Goal: Task Accomplishment & Management: Manage account settings

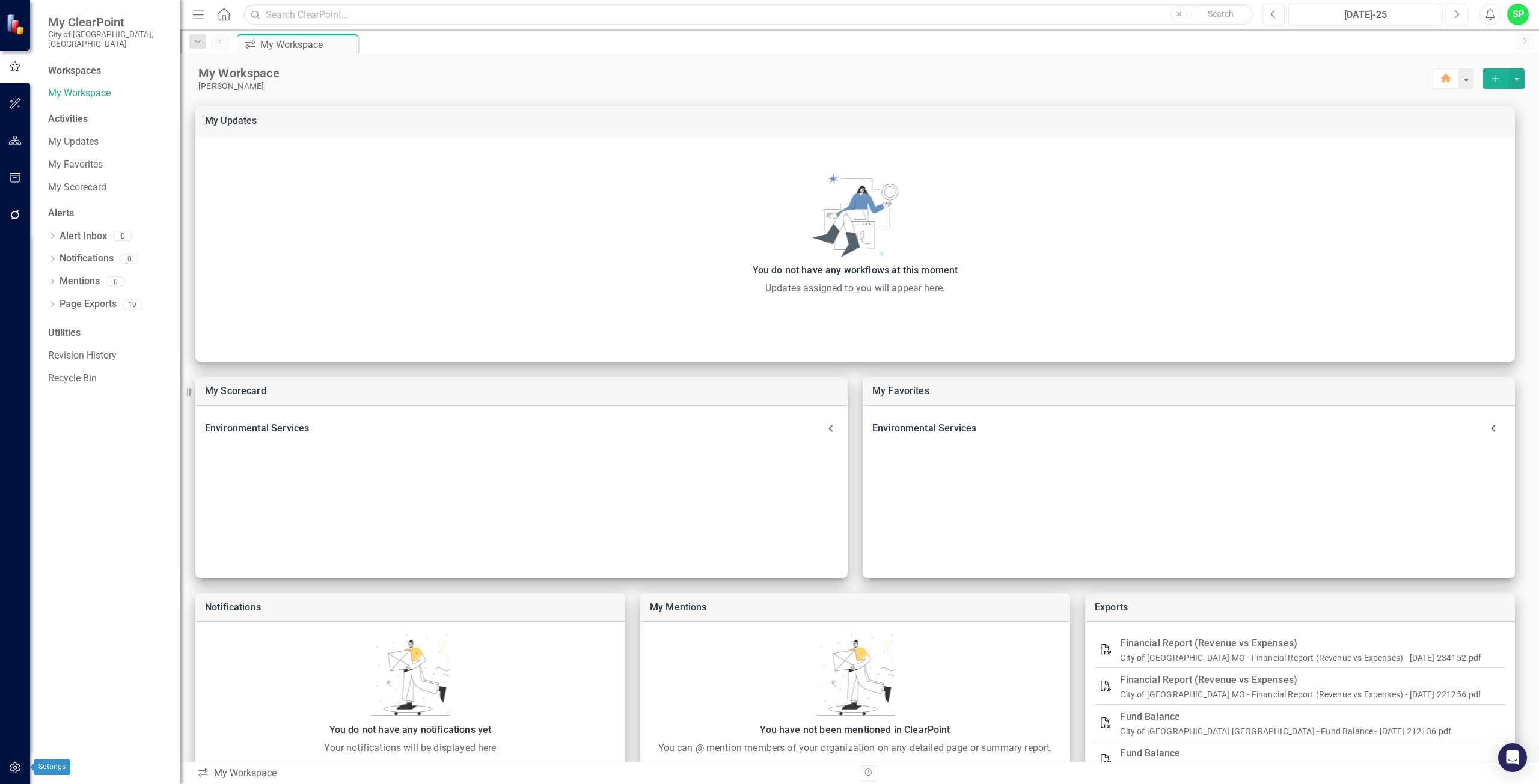
click at [15, 766] on icon "button" at bounding box center [15, 767] width 13 height 10
click at [96, 88] on link "Manage Users" at bounding box center [108, 94] width 120 height 14
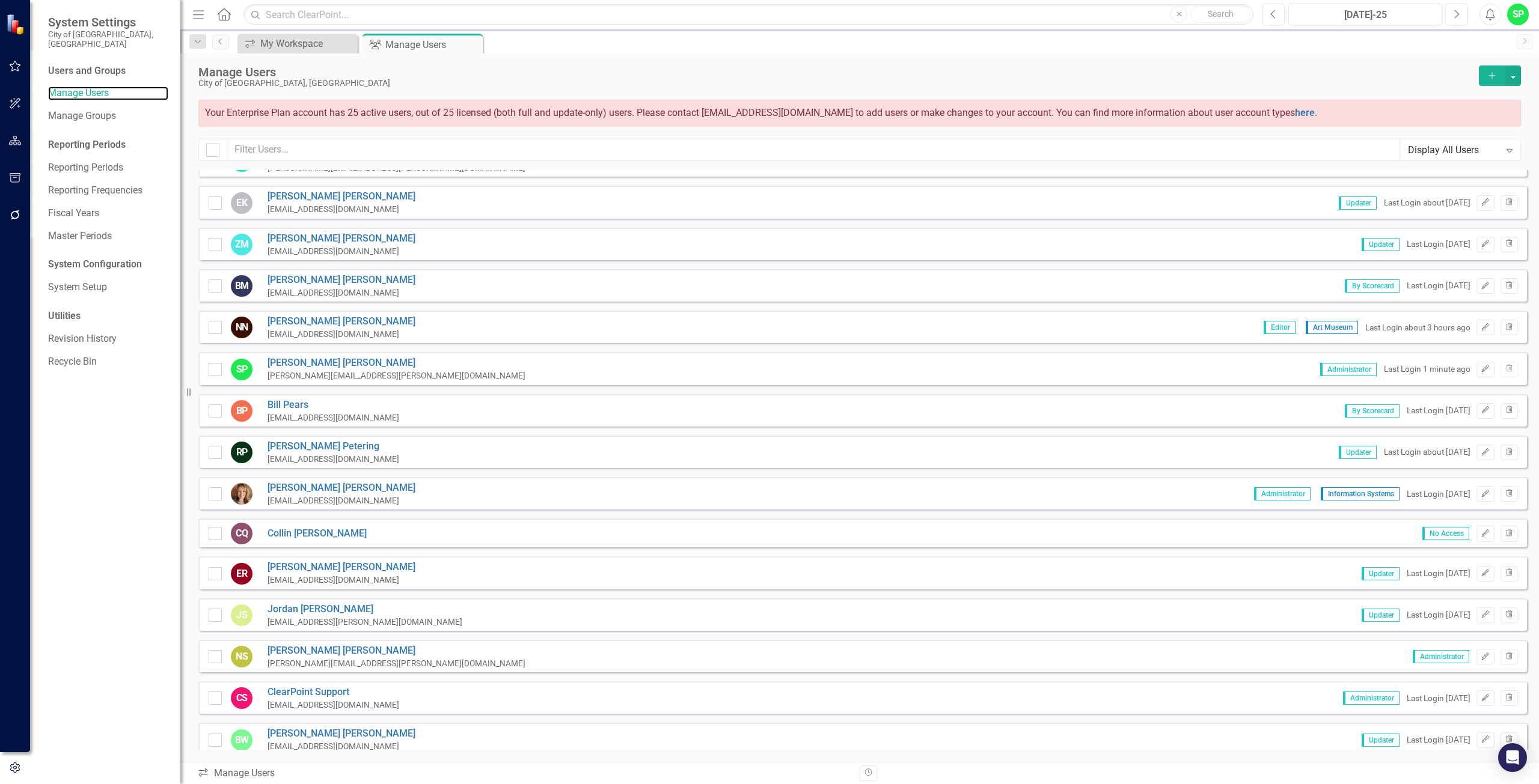
scroll to position [540, 0]
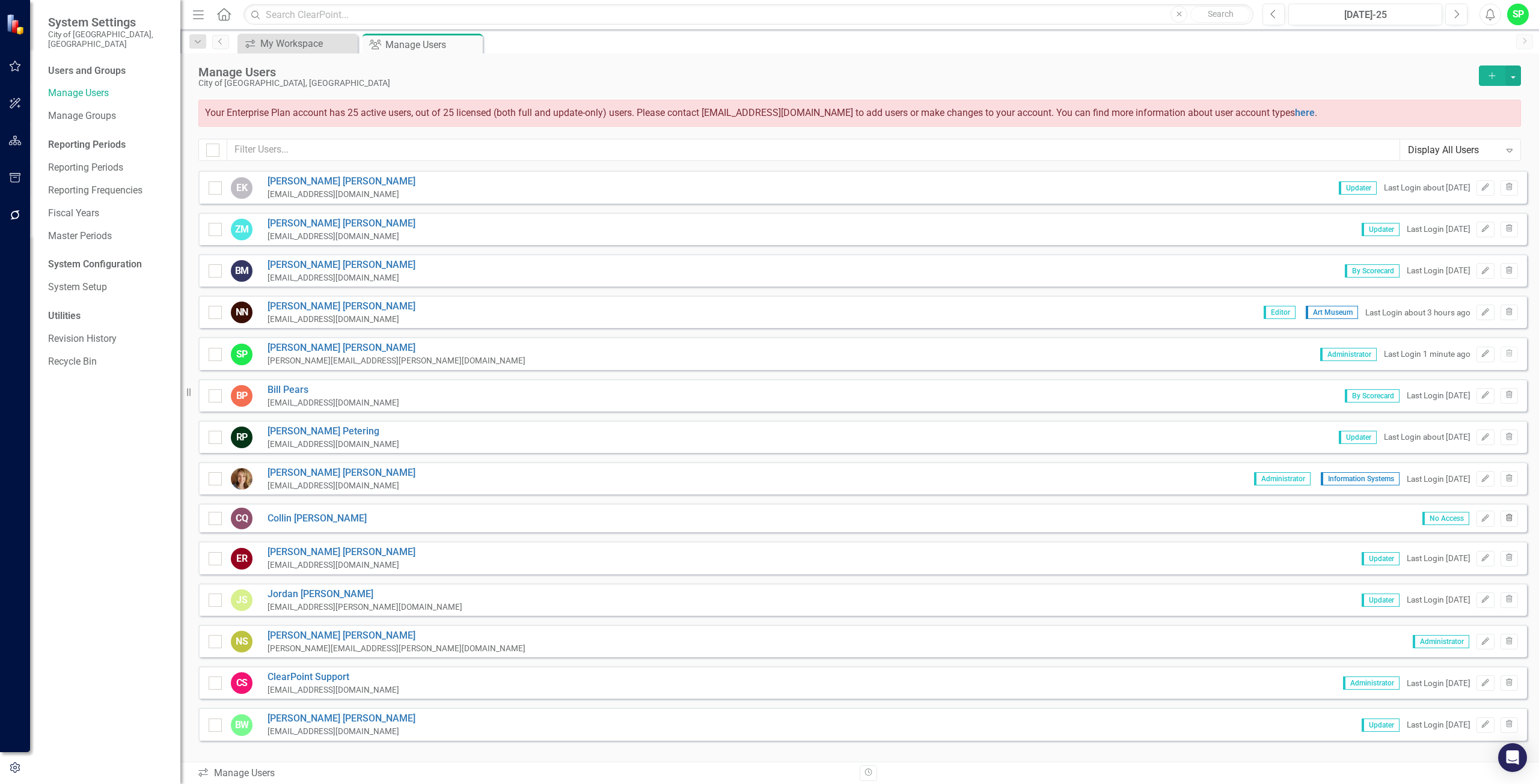
click at [1505, 516] on icon "Trash" at bounding box center [1510, 518] width 9 height 7
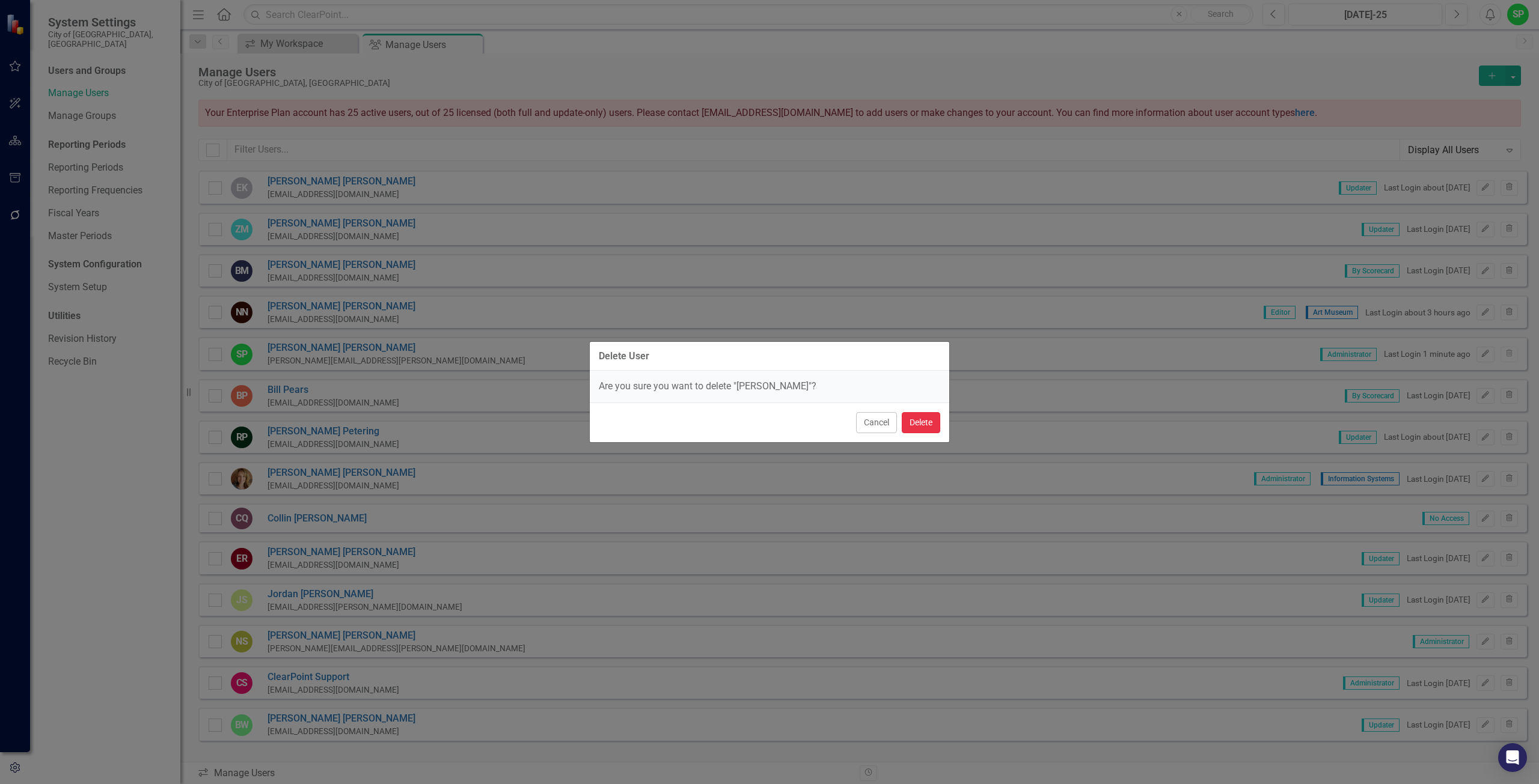
click at [923, 424] on button "Delete" at bounding box center [921, 422] width 38 height 21
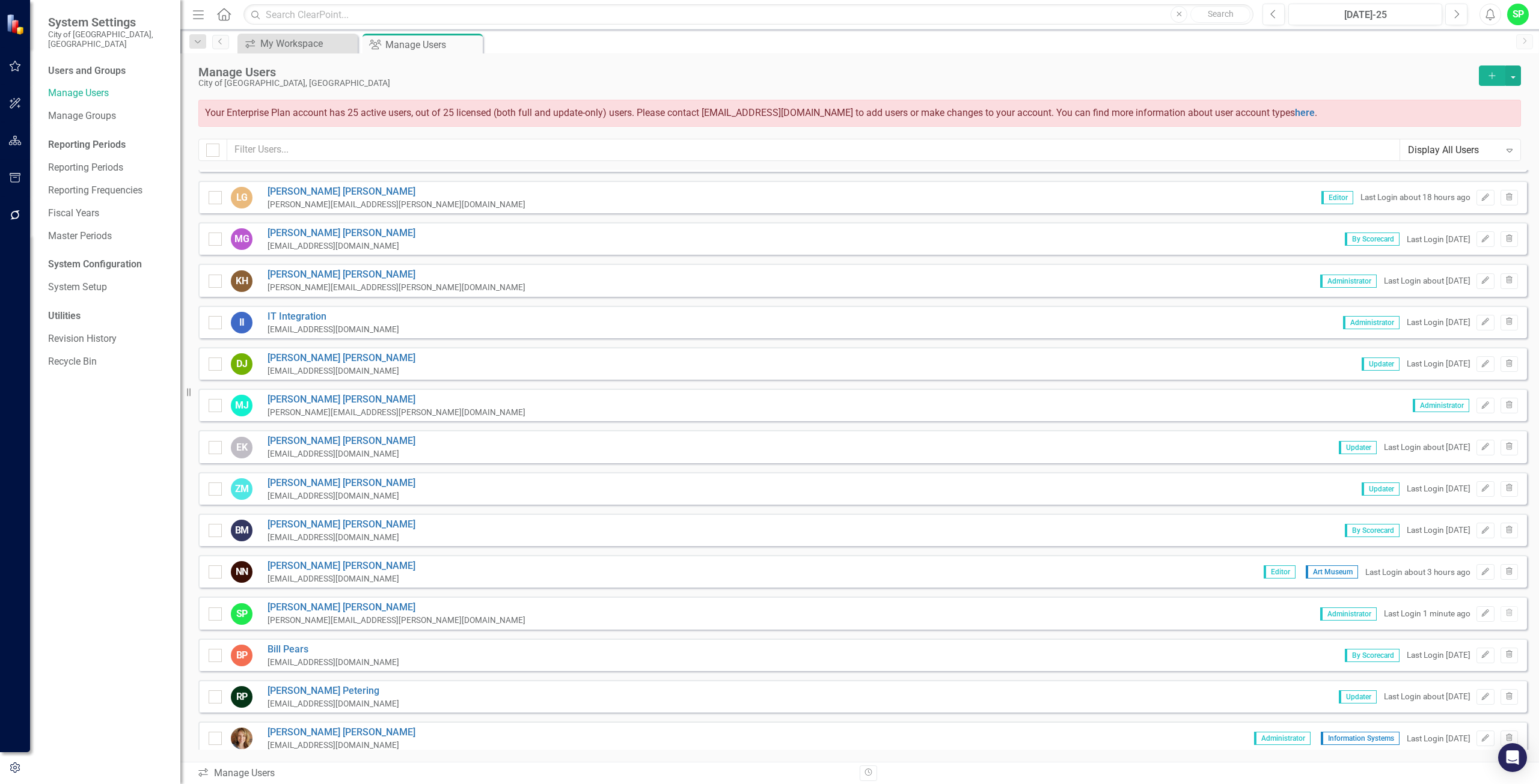
scroll to position [277, 0]
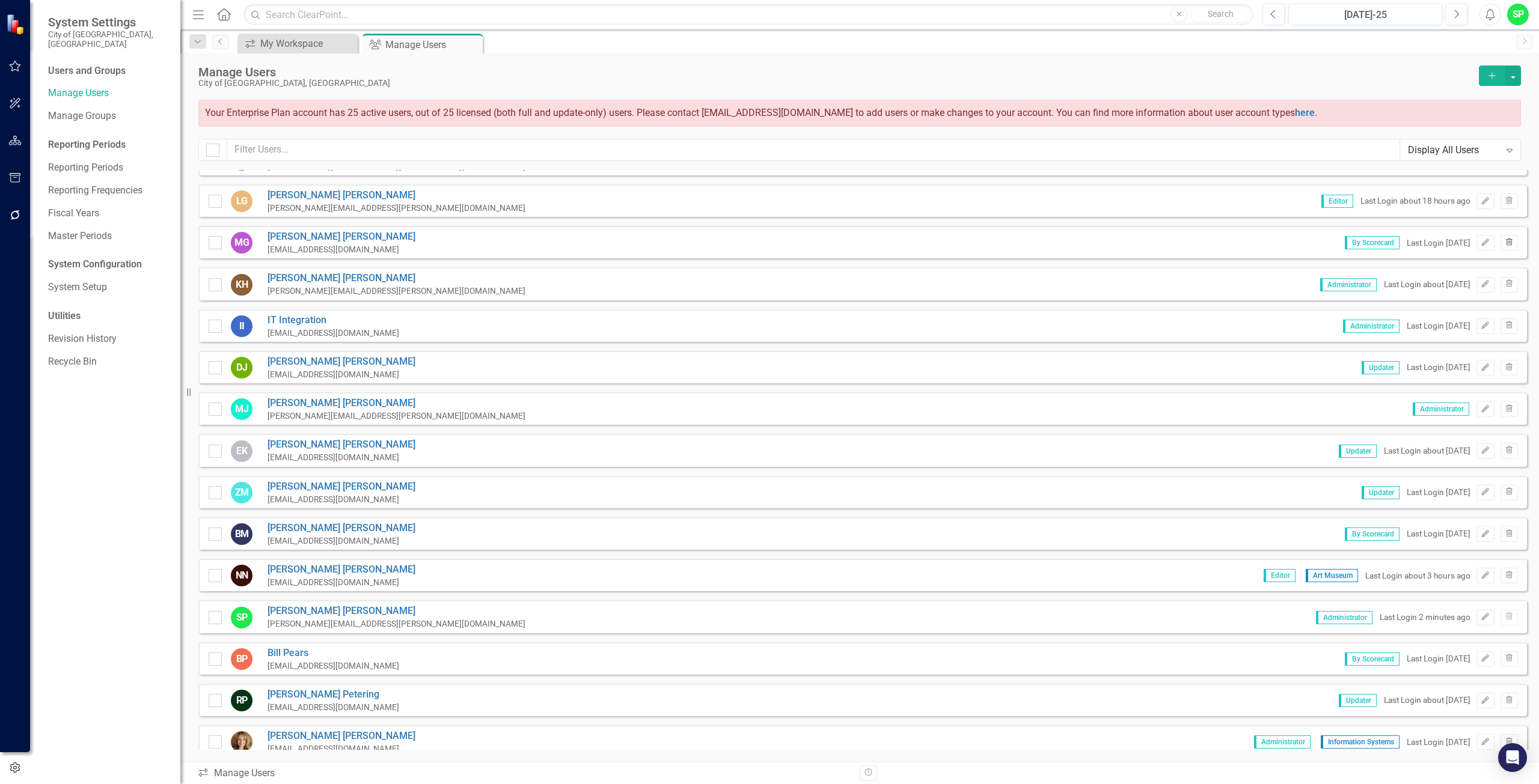
click at [1506, 239] on icon "button" at bounding box center [1510, 241] width 6 height 7
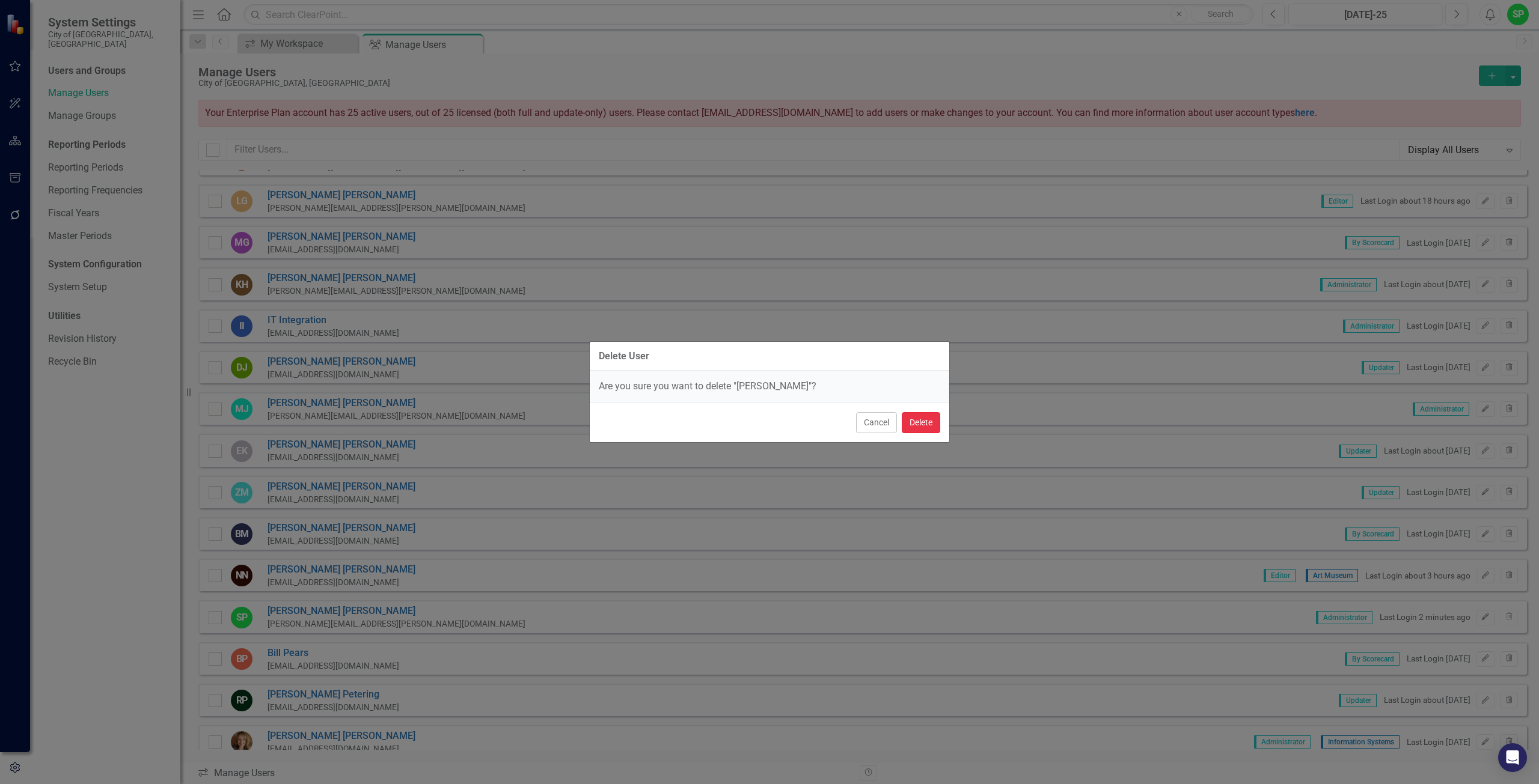
click at [920, 415] on button "Delete" at bounding box center [921, 422] width 38 height 21
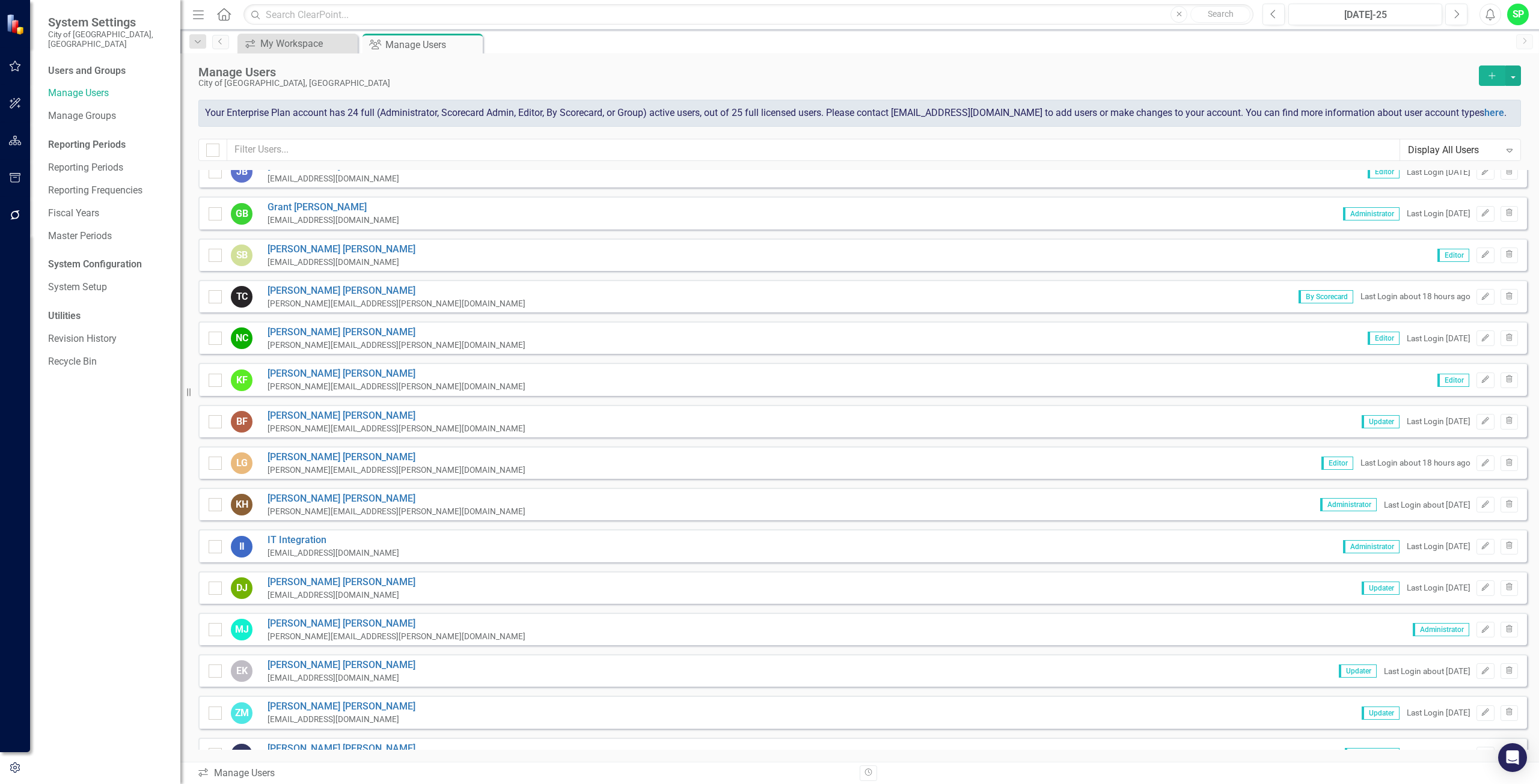
scroll to position [0, 0]
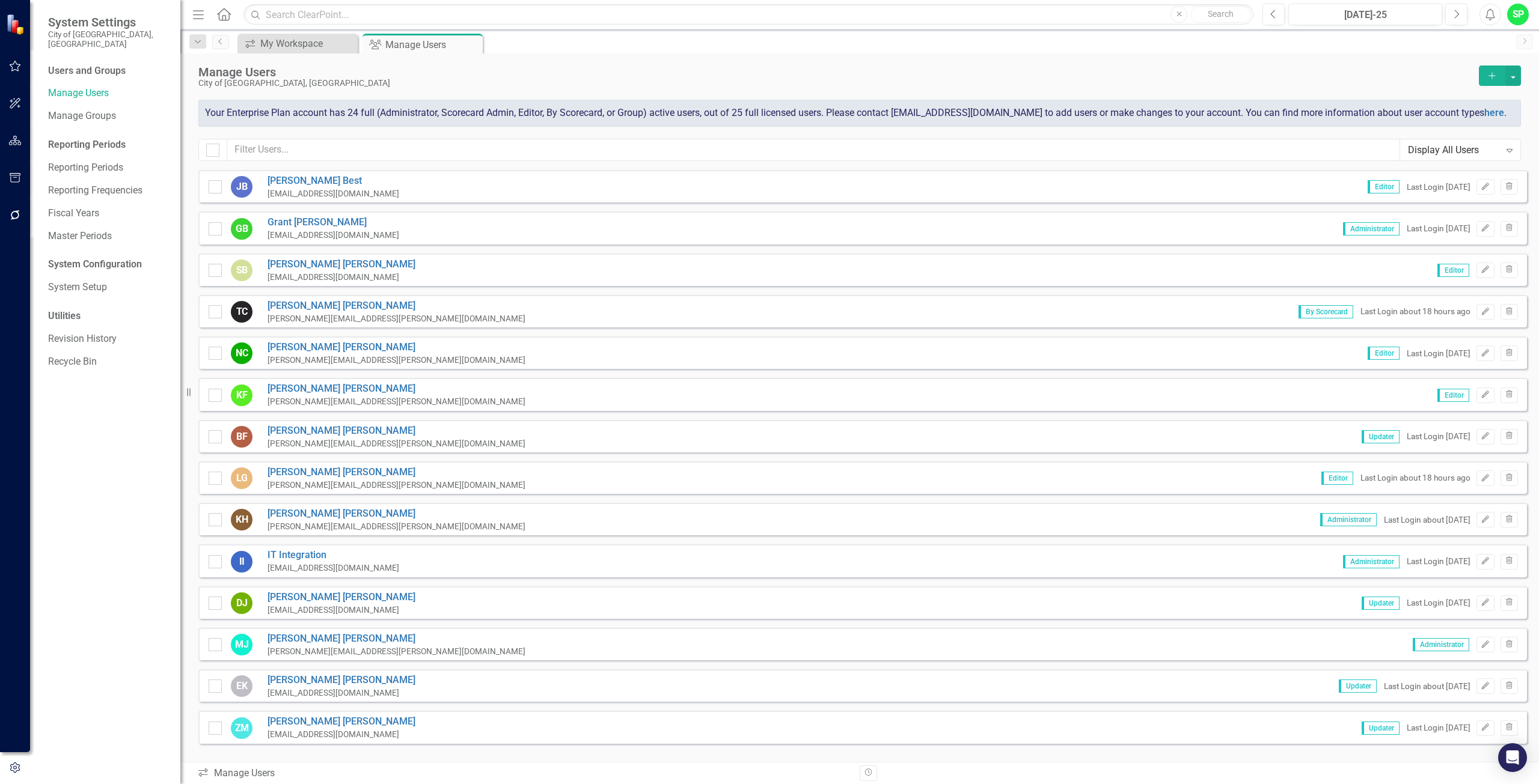
click at [1493, 72] on icon "Add" at bounding box center [1492, 75] width 11 height 8
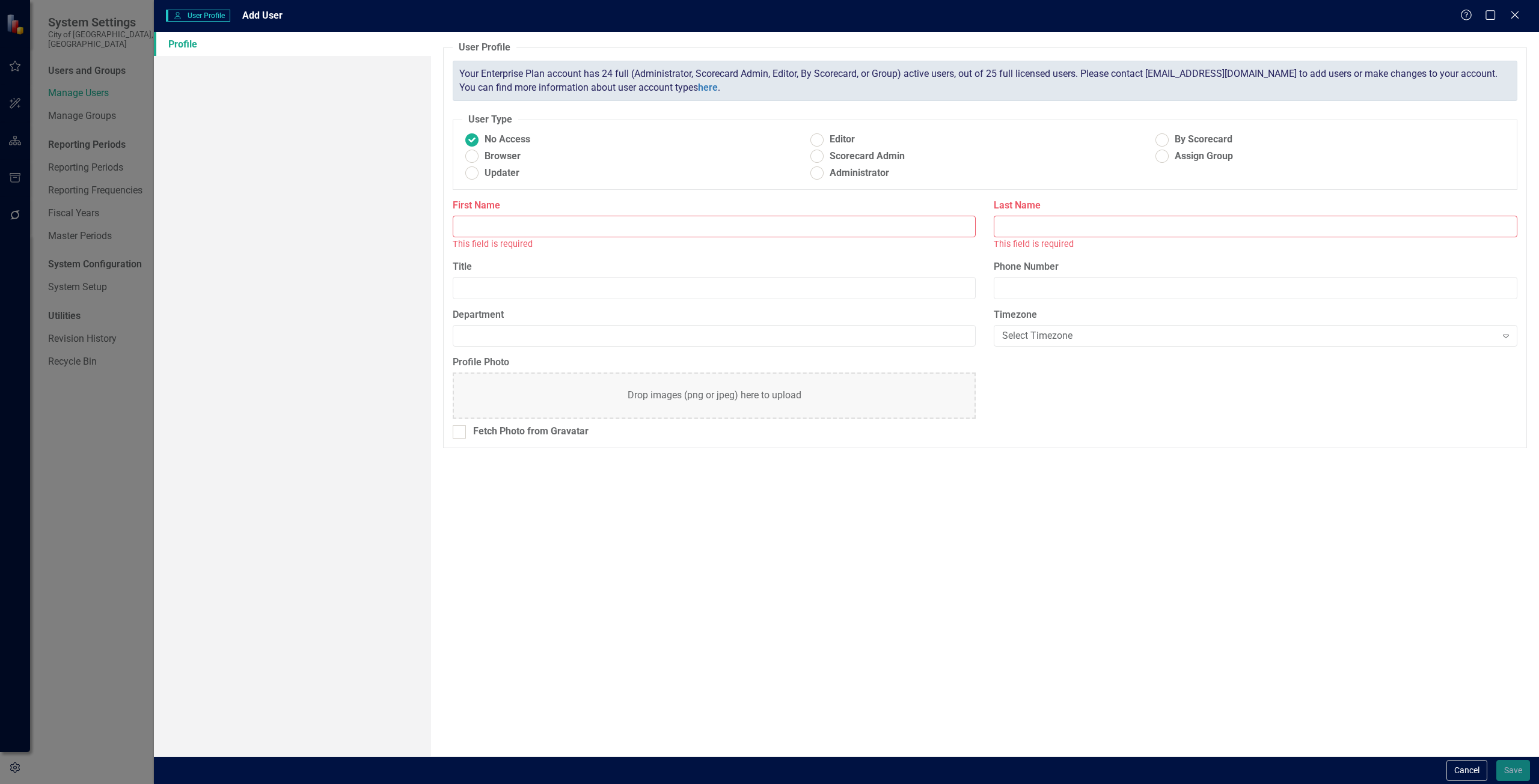
click at [492, 226] on input "First Name" at bounding box center [714, 227] width 524 height 22
type input "Tyra"
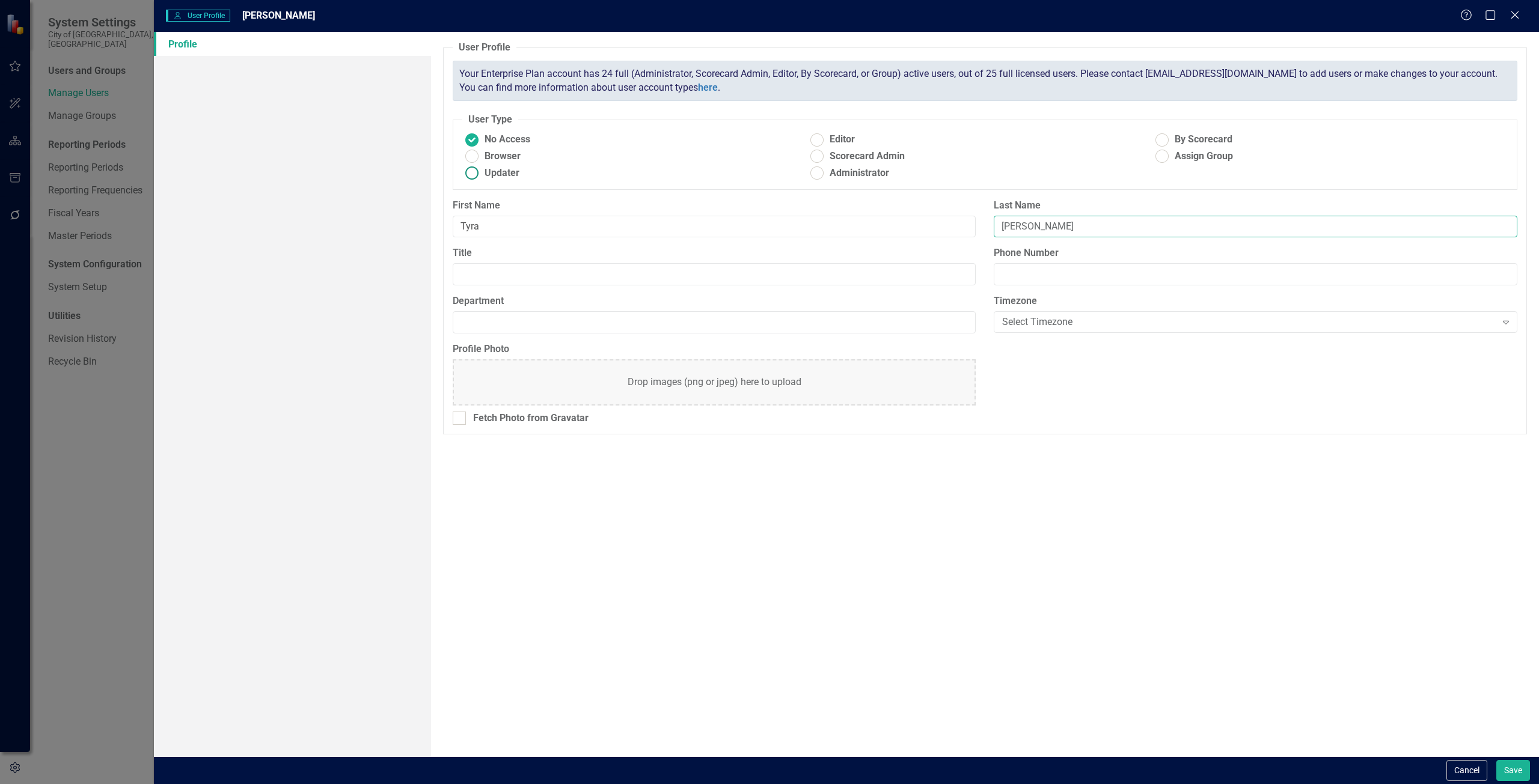
type input "[PERSON_NAME]"
click at [472, 176] on ins at bounding box center [472, 173] width 18 height 18
click at [472, 176] on input "Updater" at bounding box center [472, 173] width 18 height 18
radio input "true"
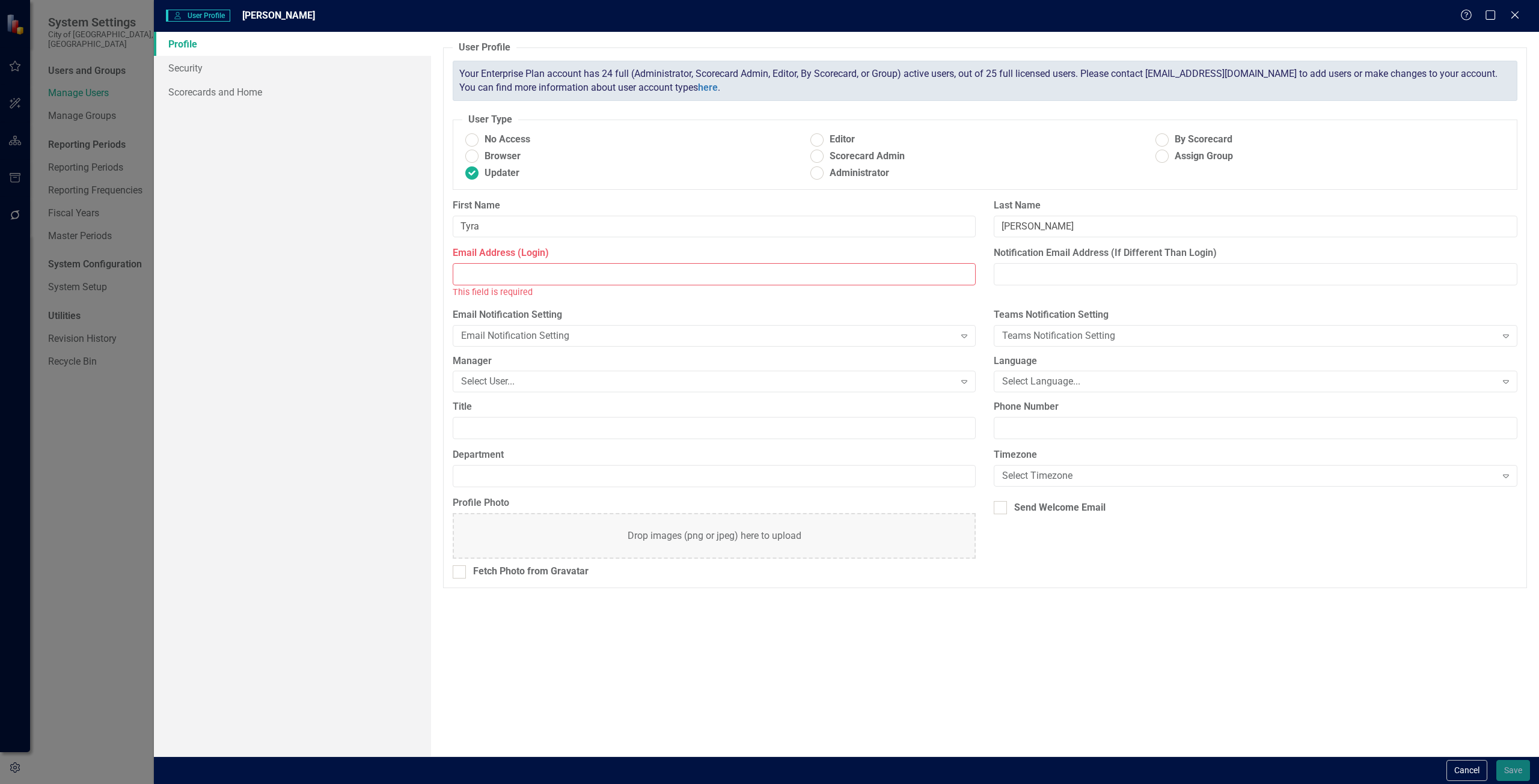
click at [474, 273] on input "Email Address (Login)" at bounding box center [714, 274] width 524 height 22
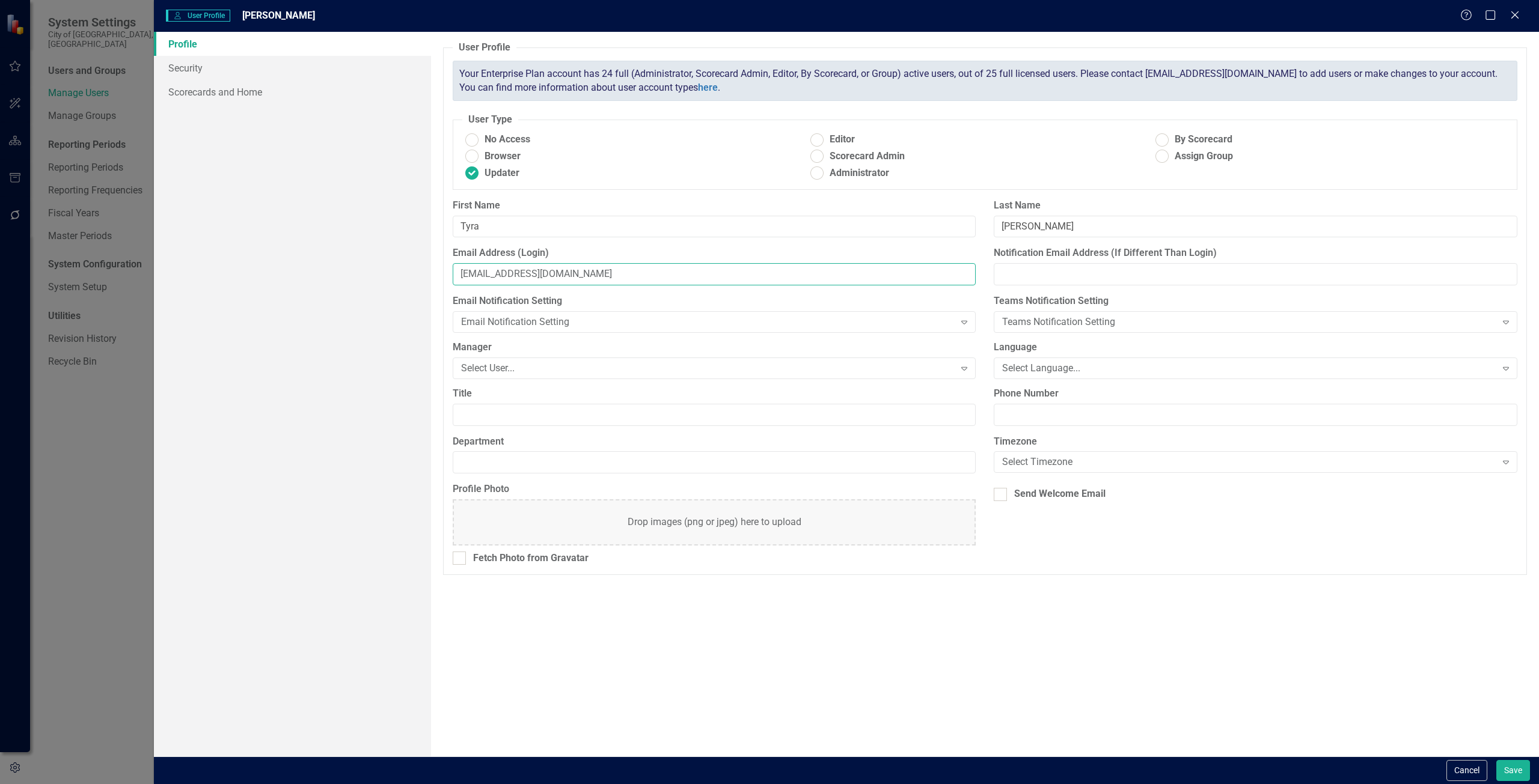
type input "[EMAIL_ADDRESS][DOMAIN_NAME]"
type input "q"
type input "[EMAIL_ADDRESS][DOMAIN_NAME]"
click at [1516, 772] on button "Save" at bounding box center [1513, 771] width 34 height 21
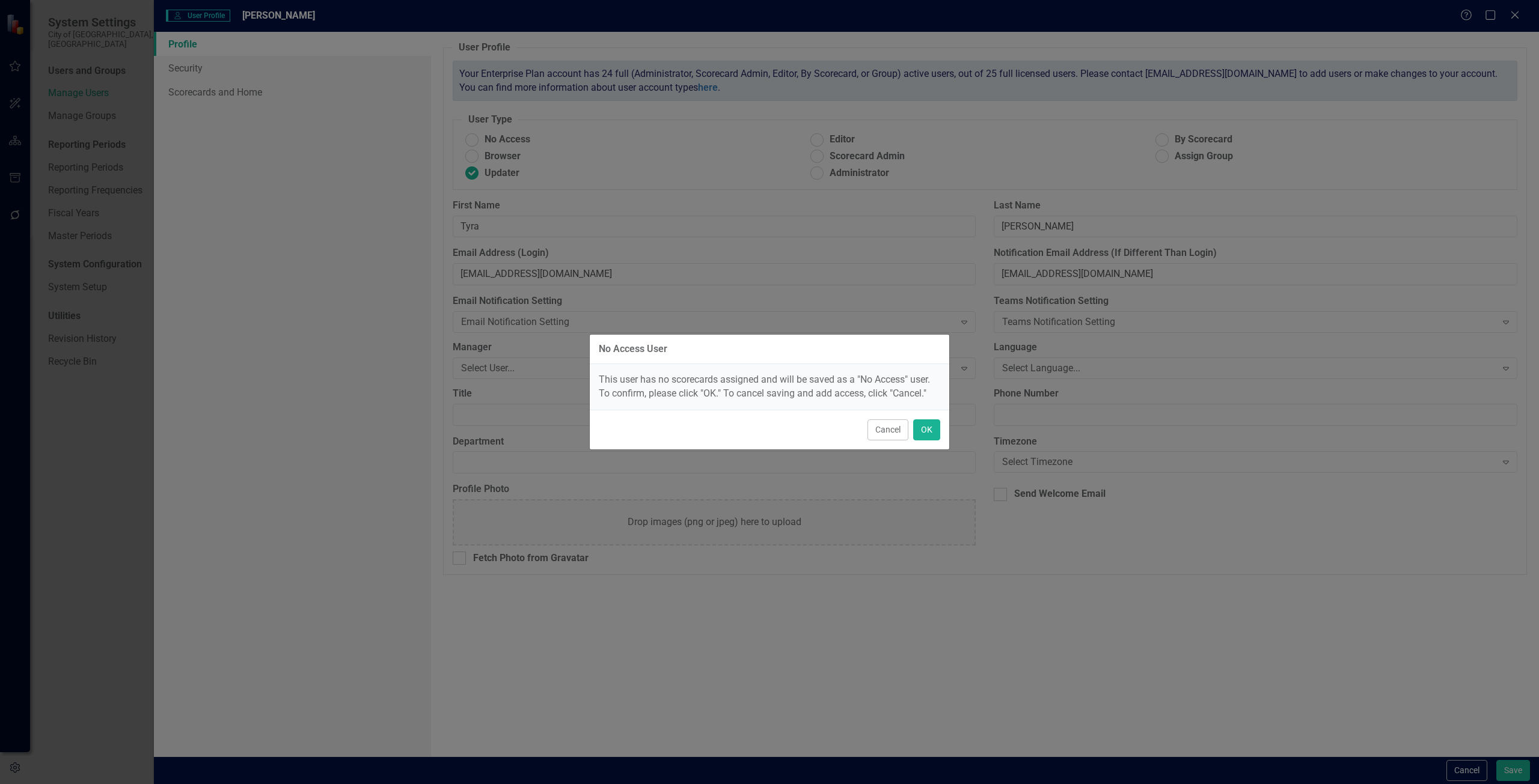
click at [914, 415] on div "Cancel OK" at bounding box center [770, 429] width 359 height 39
click at [935, 427] on button "OK" at bounding box center [927, 430] width 27 height 21
radio input "true"
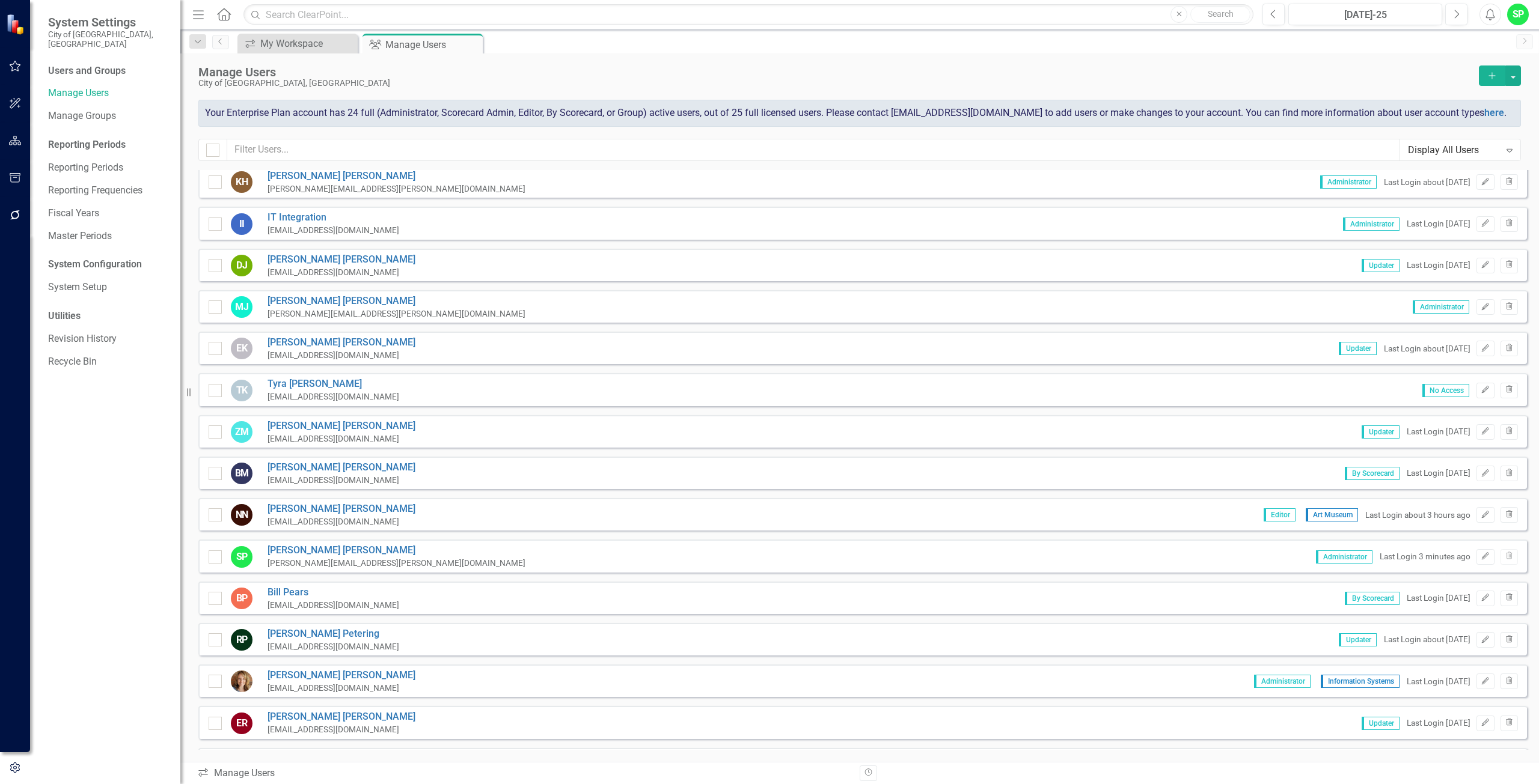
scroll to position [360, 0]
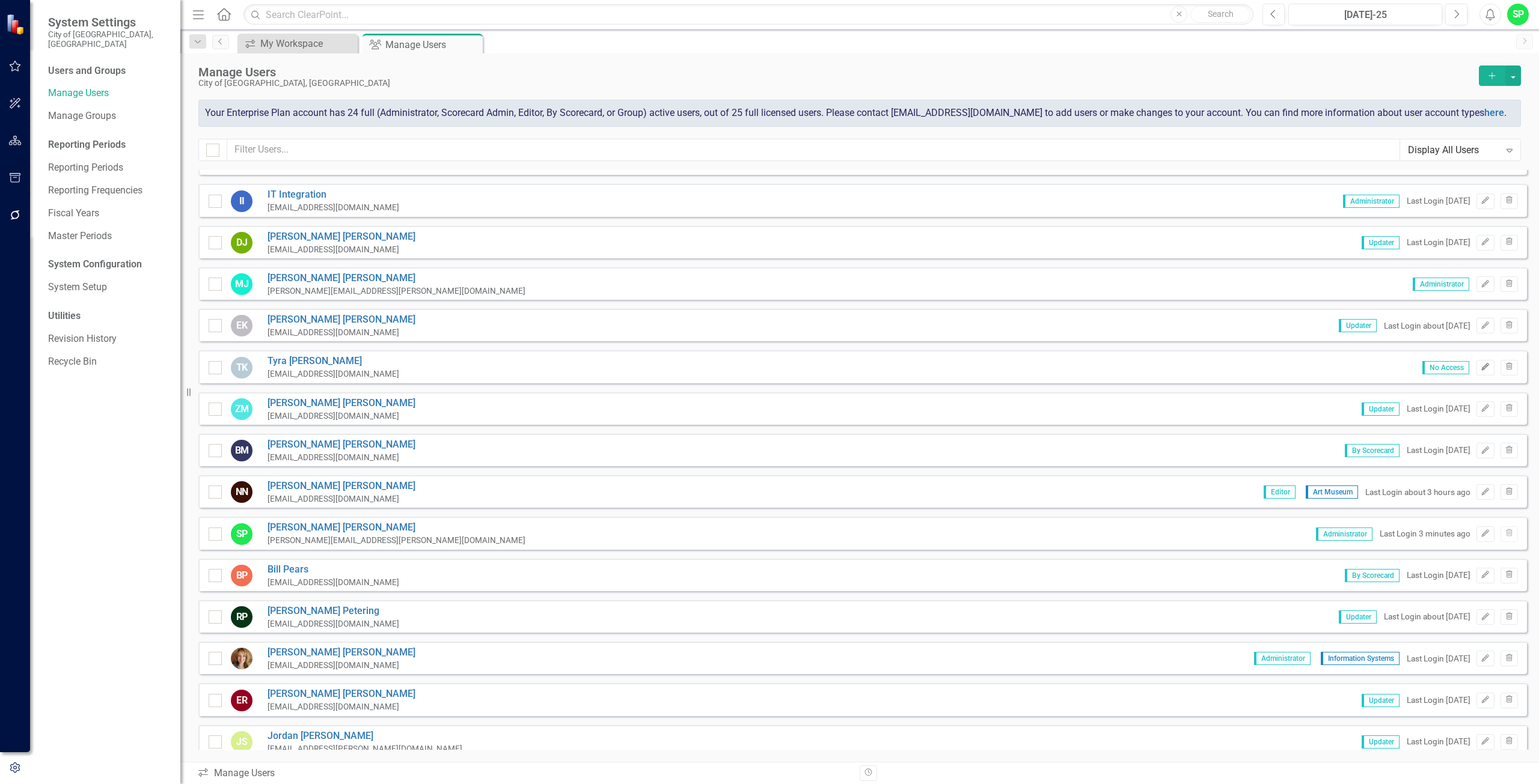
click at [1481, 369] on icon "Edit" at bounding box center [1485, 367] width 9 height 7
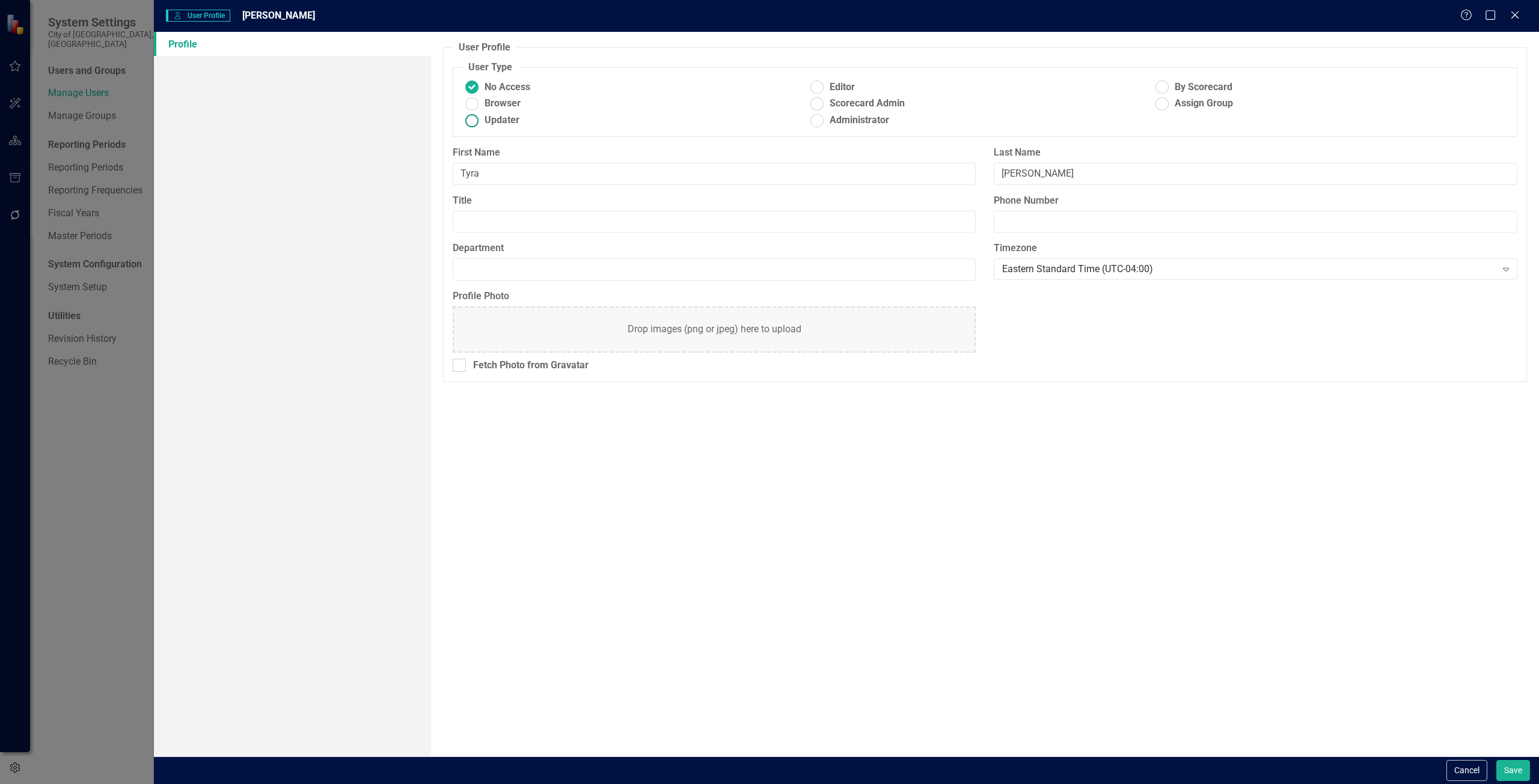
click at [473, 122] on ins at bounding box center [472, 120] width 18 height 18
click at [473, 122] on input "Updater" at bounding box center [472, 120] width 18 height 18
radio input "true"
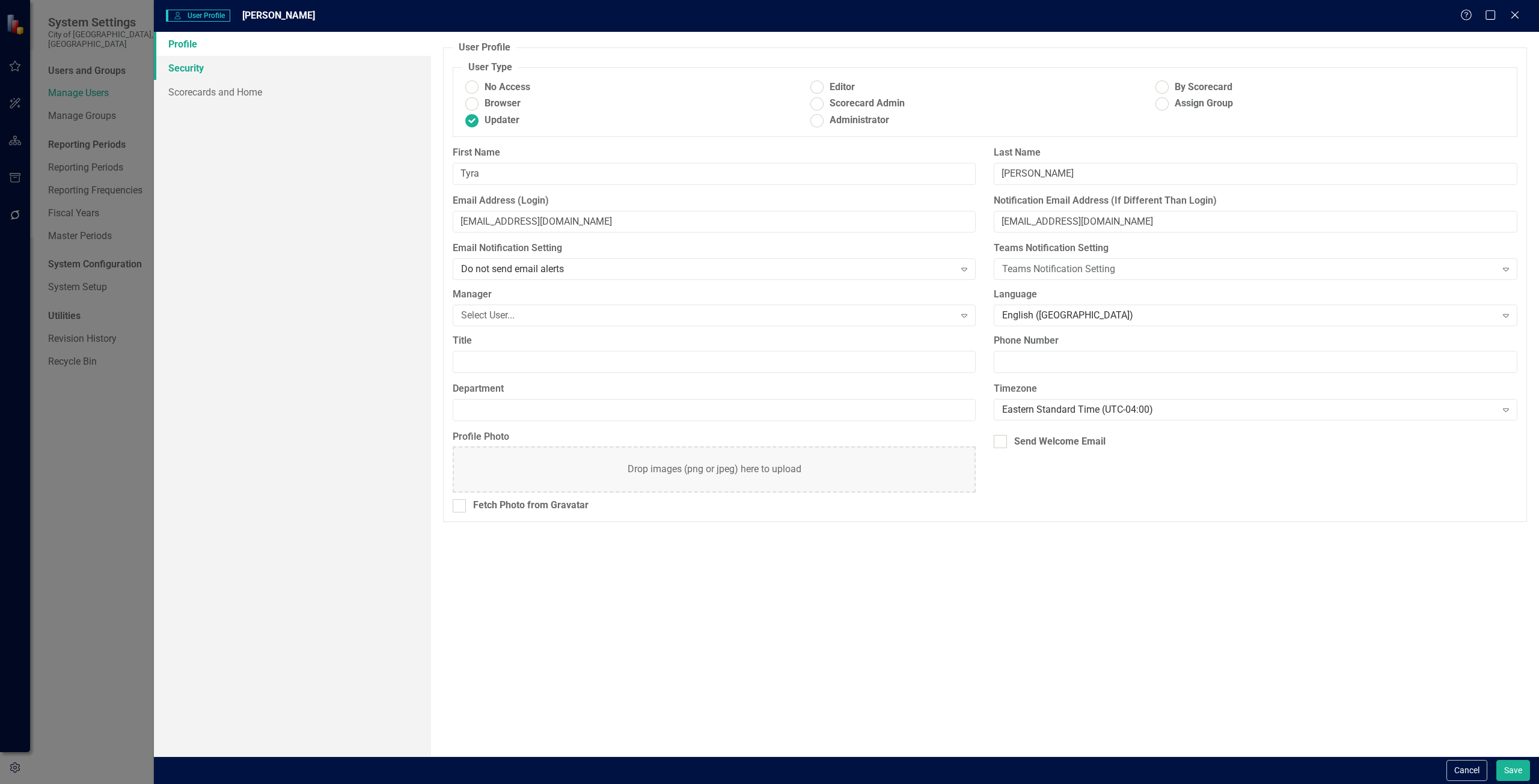
click at [180, 68] on link "Security" at bounding box center [293, 68] width 277 height 24
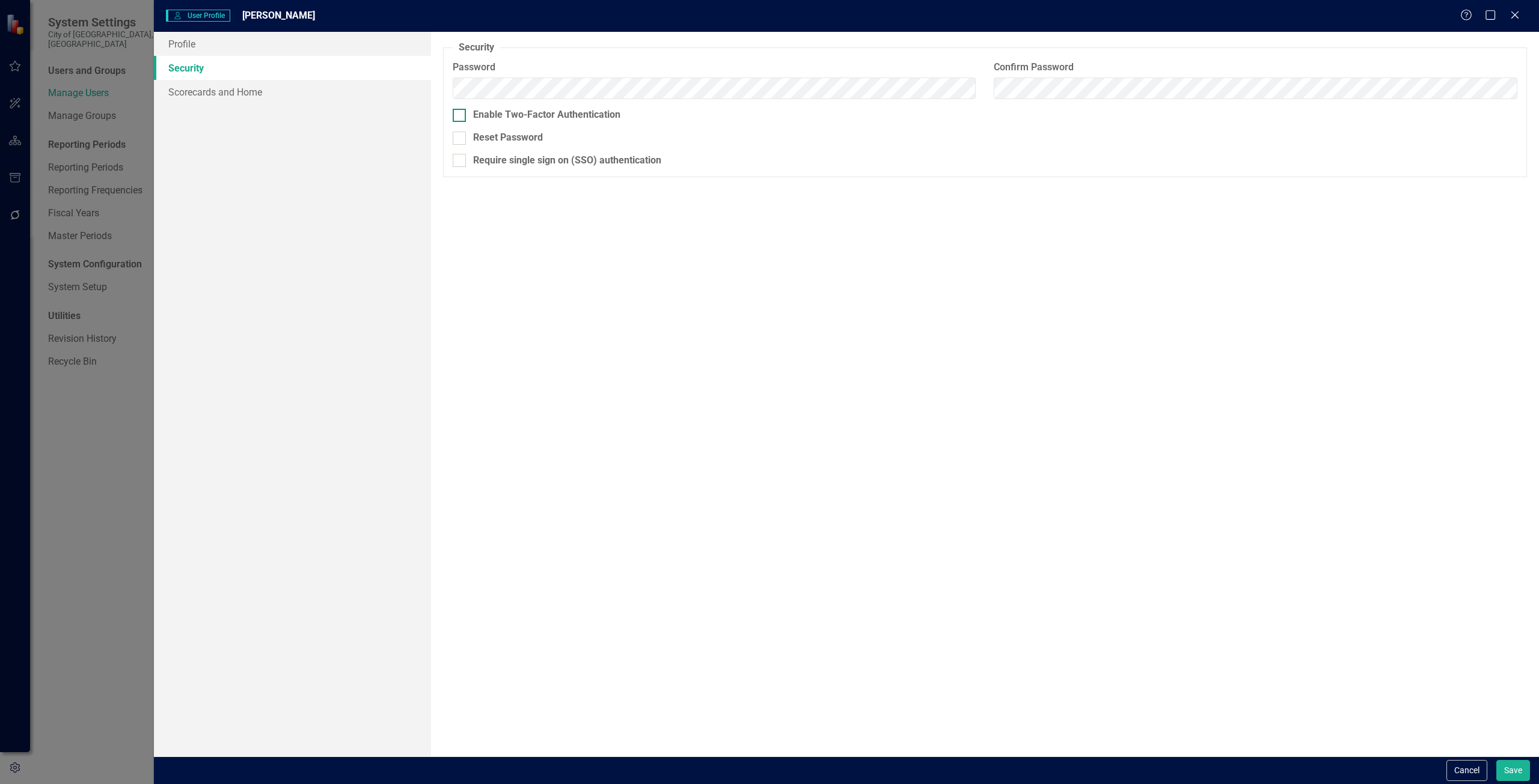
click at [461, 112] on div at bounding box center [459, 115] width 13 height 13
click at [461, 112] on input "Enable Two-Factor Authentication" at bounding box center [456, 113] width 8 height 8
checkbox input "true"
click at [224, 88] on link "Scorecards and Home" at bounding box center [293, 92] width 277 height 24
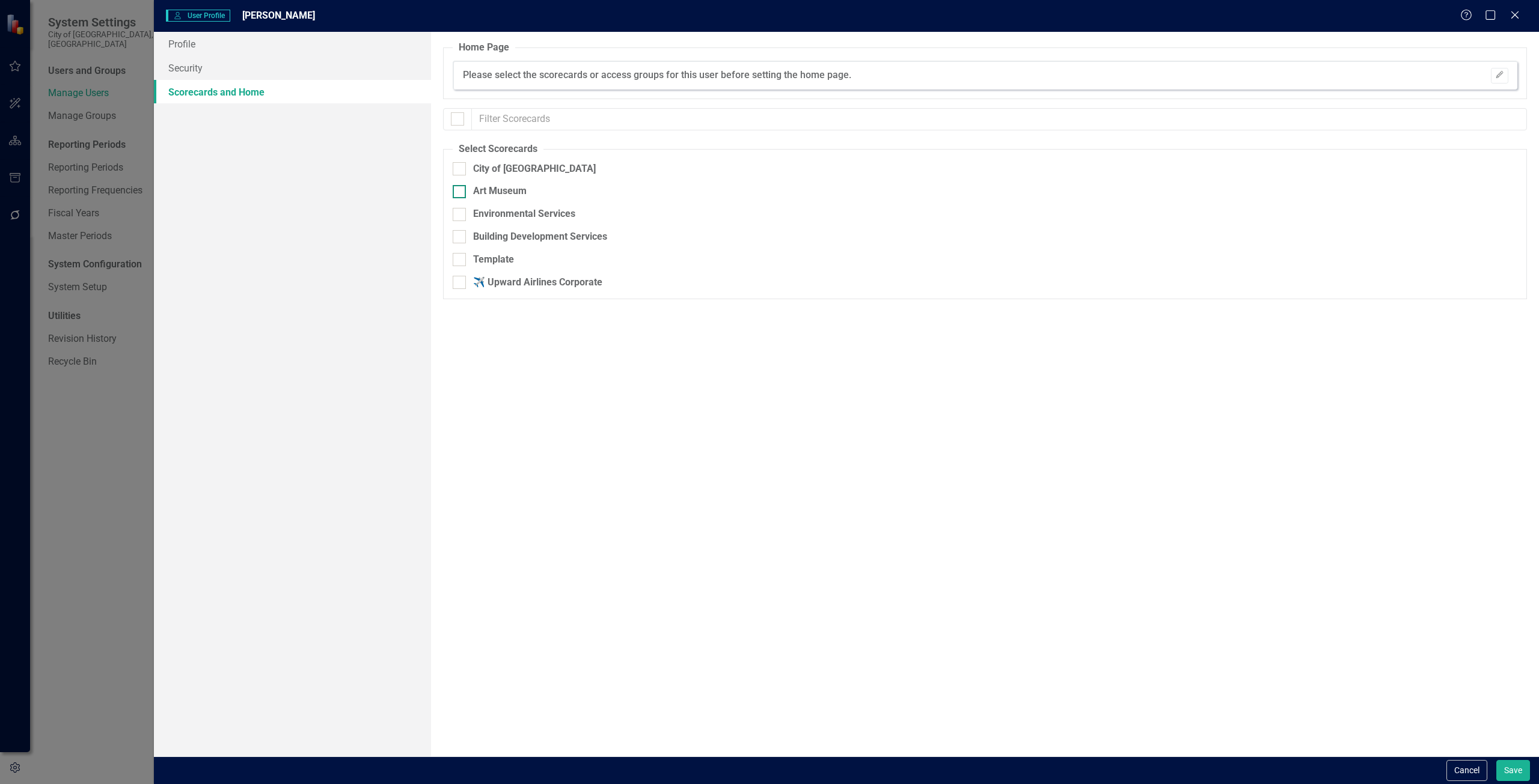
click at [459, 190] on input "Art Museum" at bounding box center [456, 189] width 8 height 8
checkbox input "true"
click at [184, 65] on link "Security" at bounding box center [293, 68] width 277 height 24
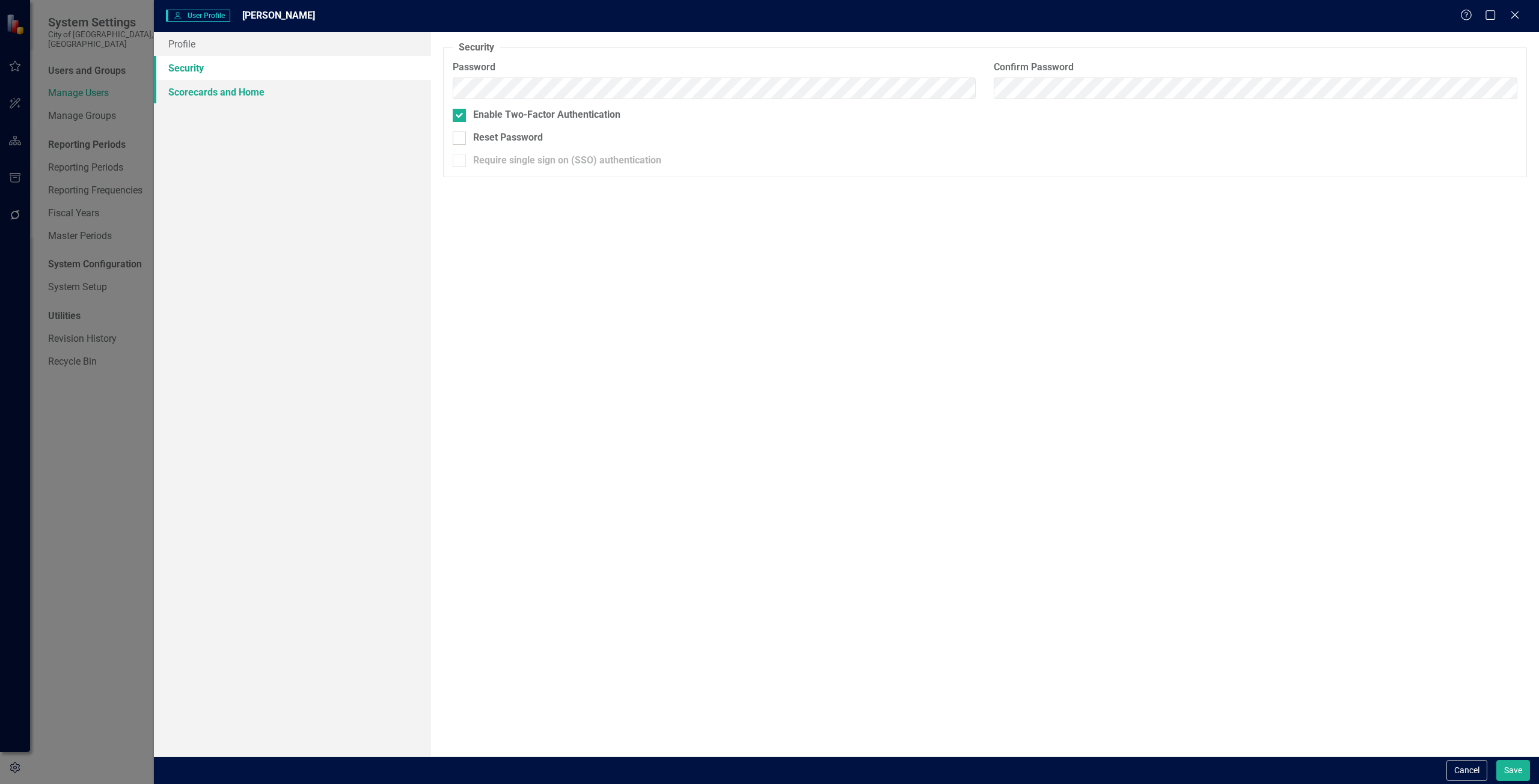
click at [228, 97] on link "Scorecards and Home" at bounding box center [293, 92] width 277 height 24
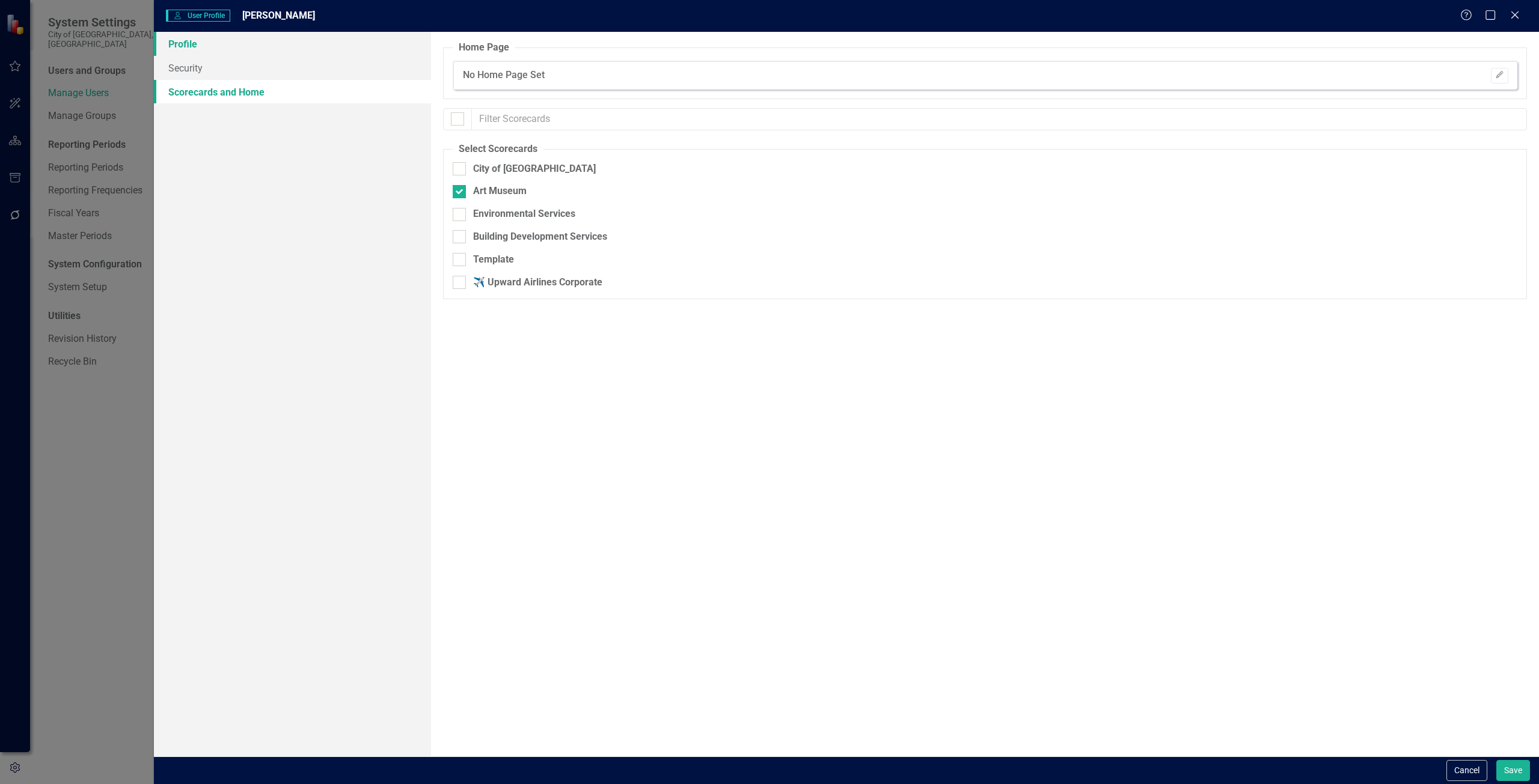
click at [184, 50] on link "Profile" at bounding box center [293, 44] width 277 height 24
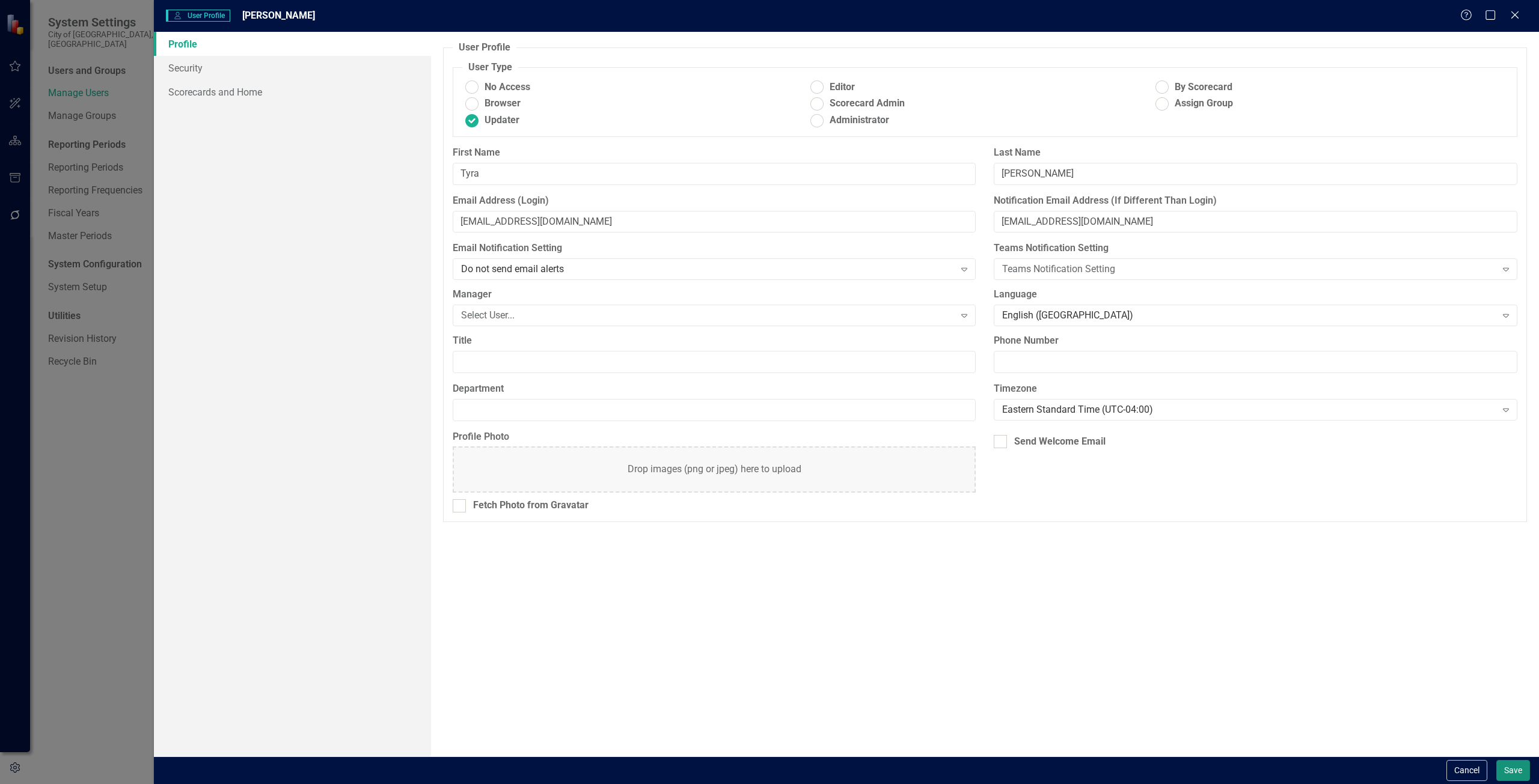
click at [1514, 769] on button "Save" at bounding box center [1513, 771] width 34 height 21
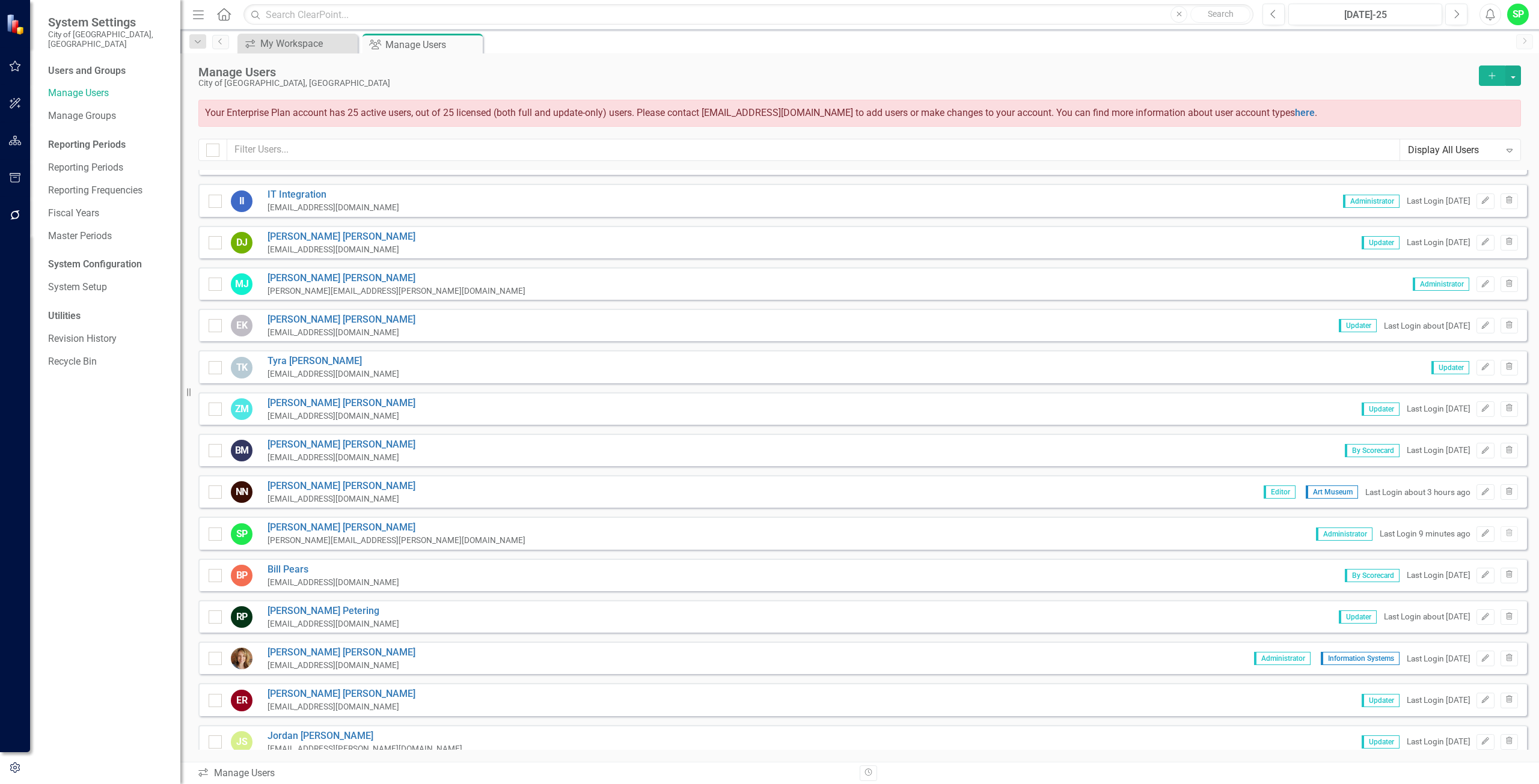
click at [1487, 69] on button "Add" at bounding box center [1492, 76] width 27 height 20
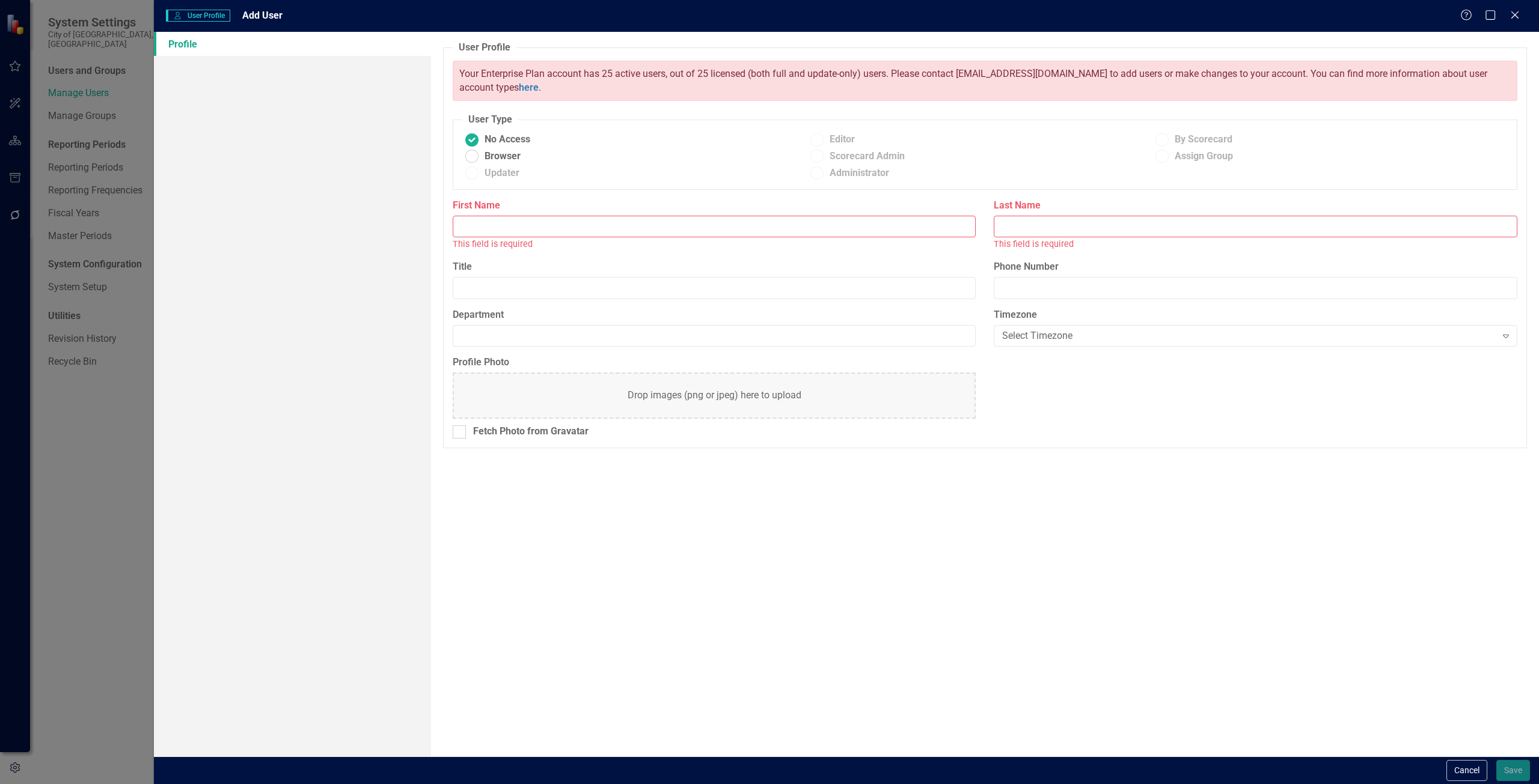
click at [482, 228] on input "First Name" at bounding box center [714, 227] width 524 height 22
type input "JR"
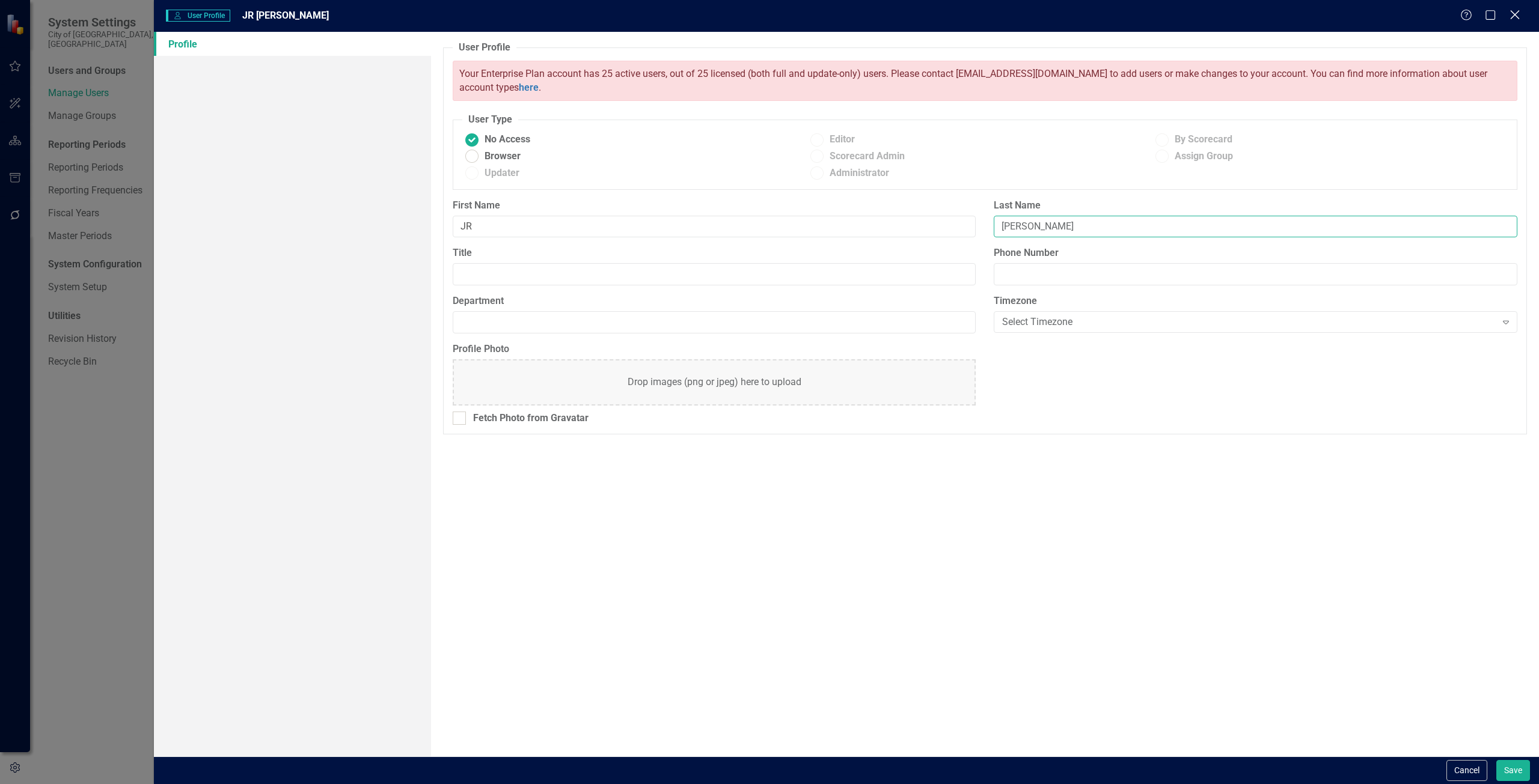
type input "[PERSON_NAME]"
click at [1517, 16] on icon at bounding box center [1515, 15] width 9 height 9
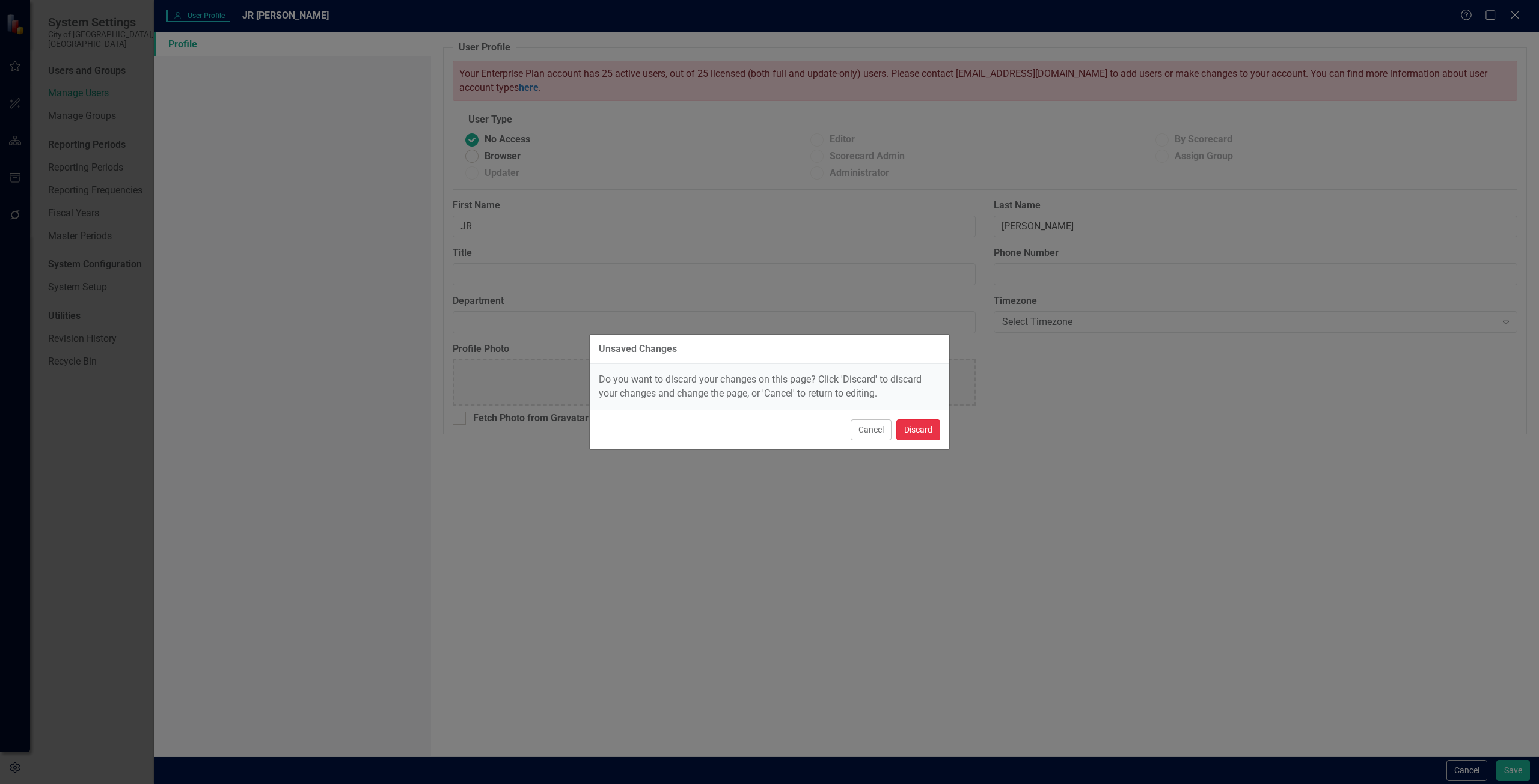
click at [927, 429] on button "Discard" at bounding box center [918, 430] width 44 height 21
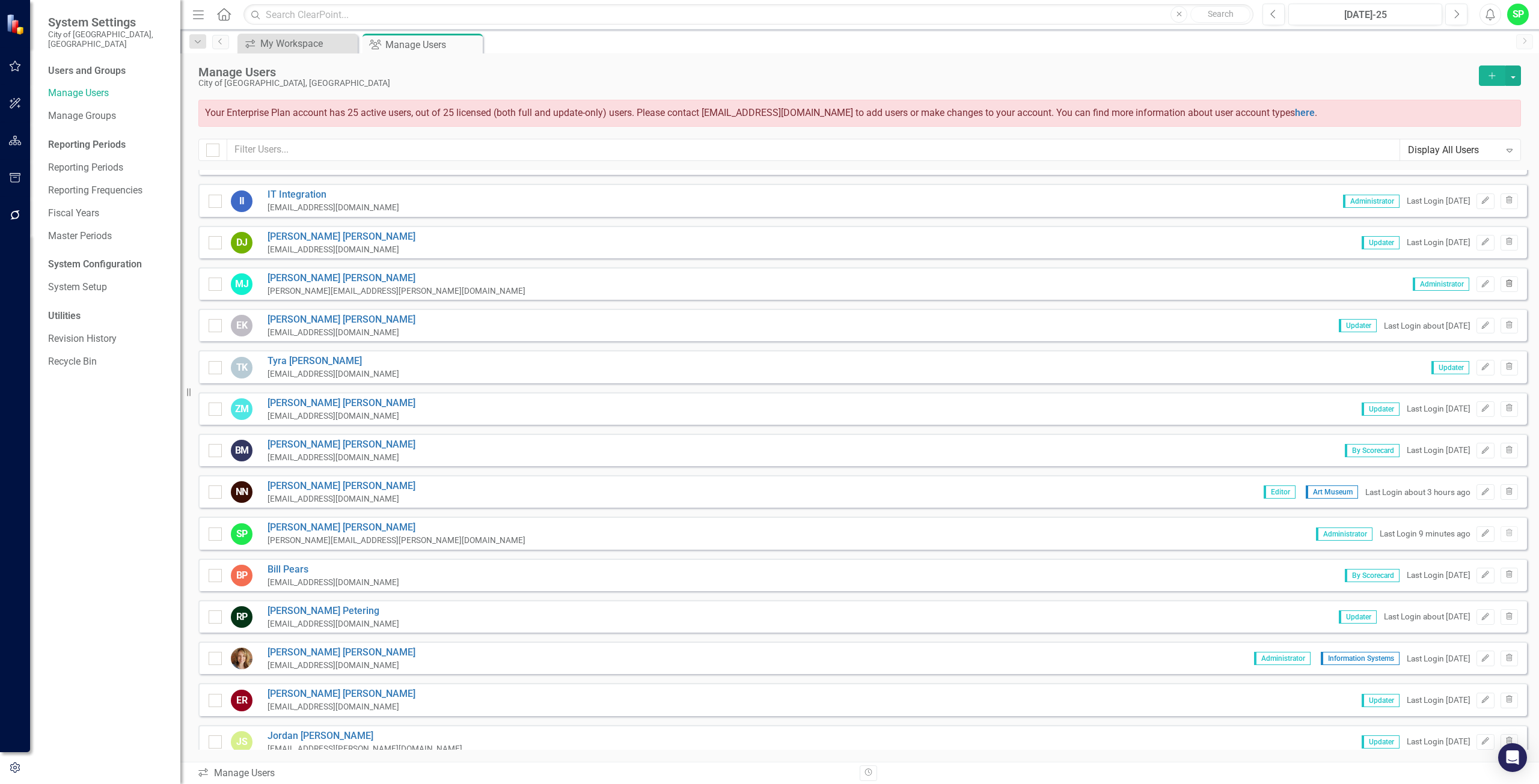
click at [1505, 285] on icon "Trash" at bounding box center [1510, 284] width 9 height 7
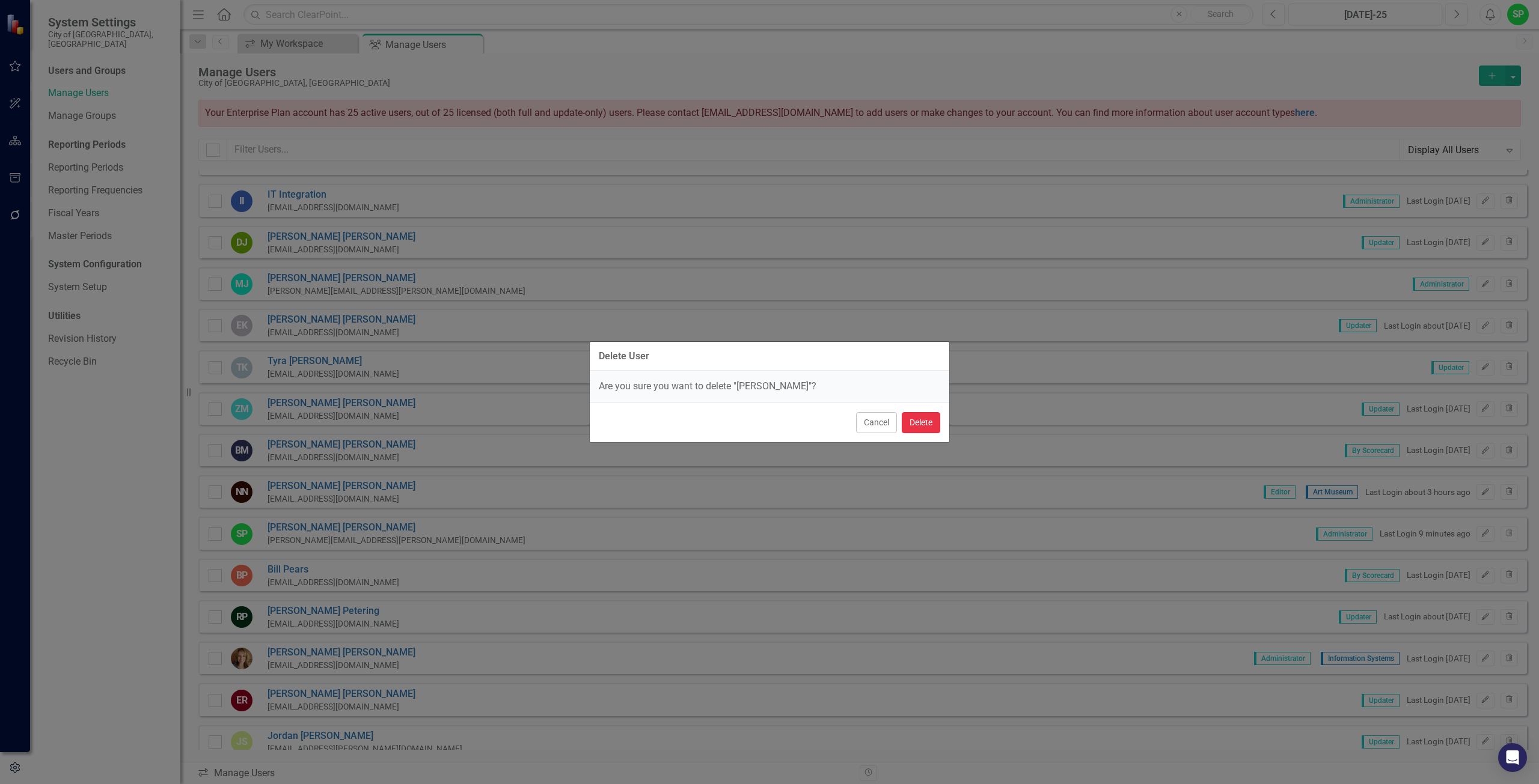
click at [926, 422] on button "Delete" at bounding box center [921, 422] width 38 height 21
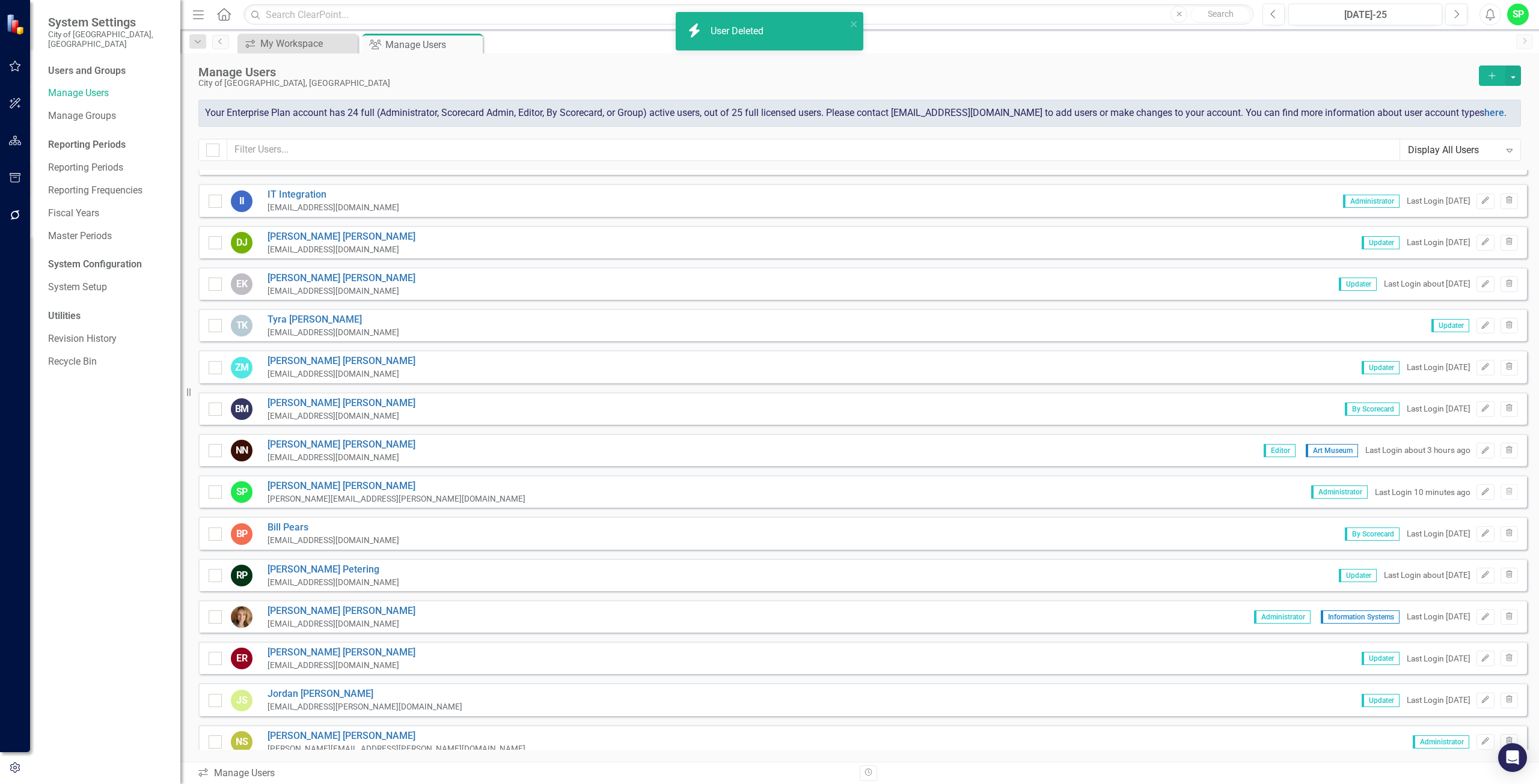
click at [1498, 73] on button "Add" at bounding box center [1492, 76] width 27 height 20
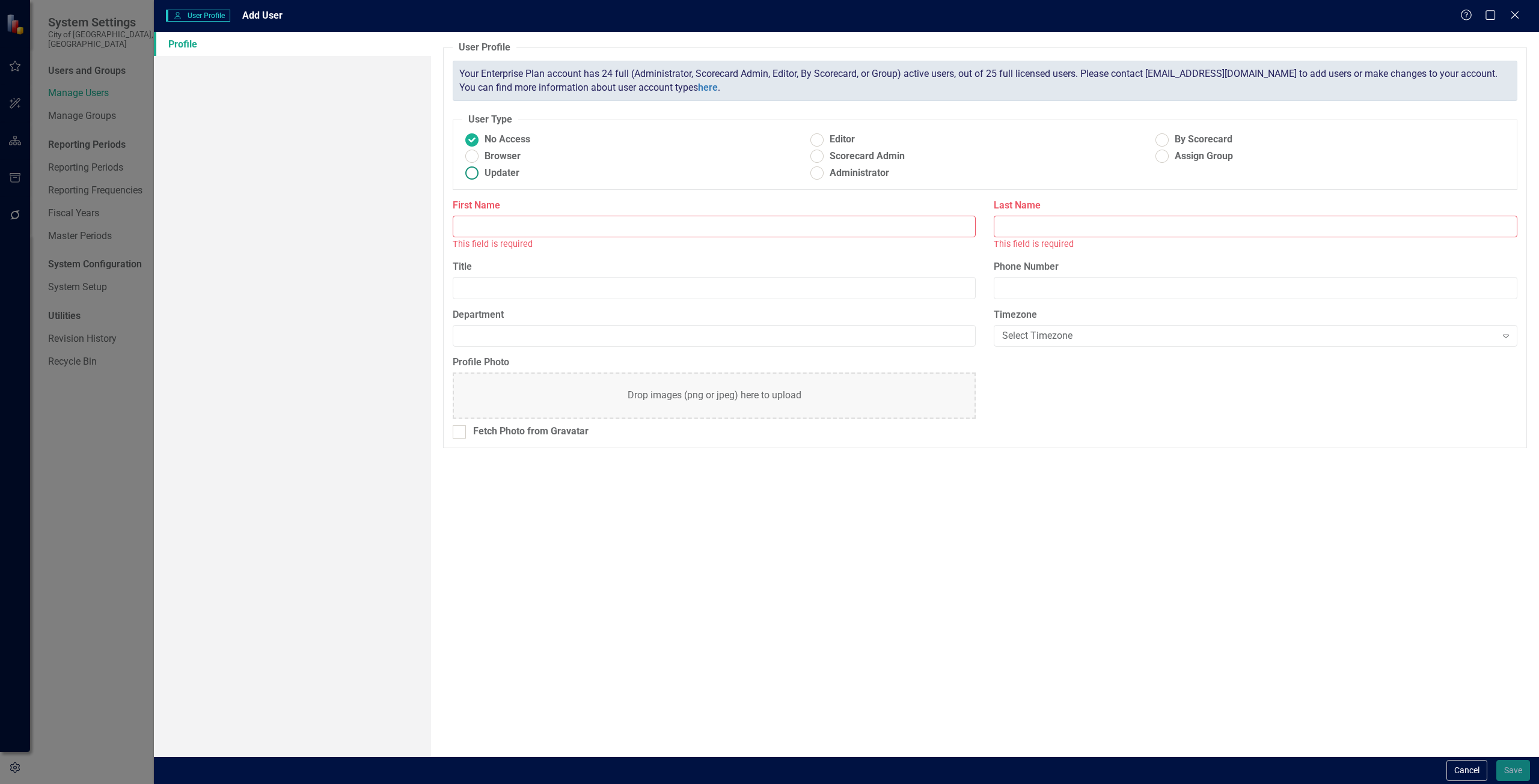
click at [466, 170] on ins at bounding box center [472, 173] width 18 height 18
click at [466, 170] on input "Updater" at bounding box center [472, 173] width 18 height 18
radio input "true"
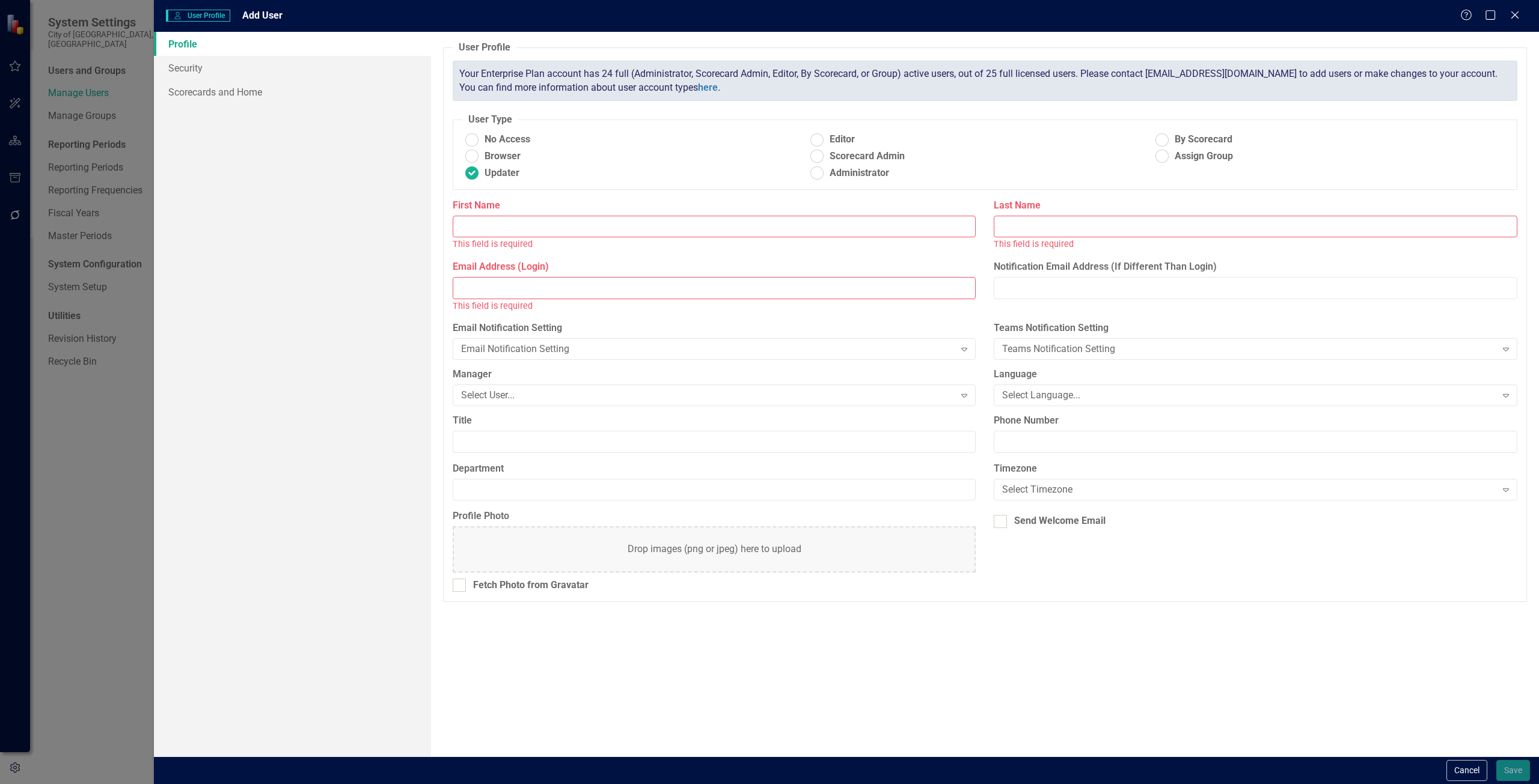
click at [474, 227] on input "First Name" at bounding box center [714, 227] width 524 height 22
type input "Jr"
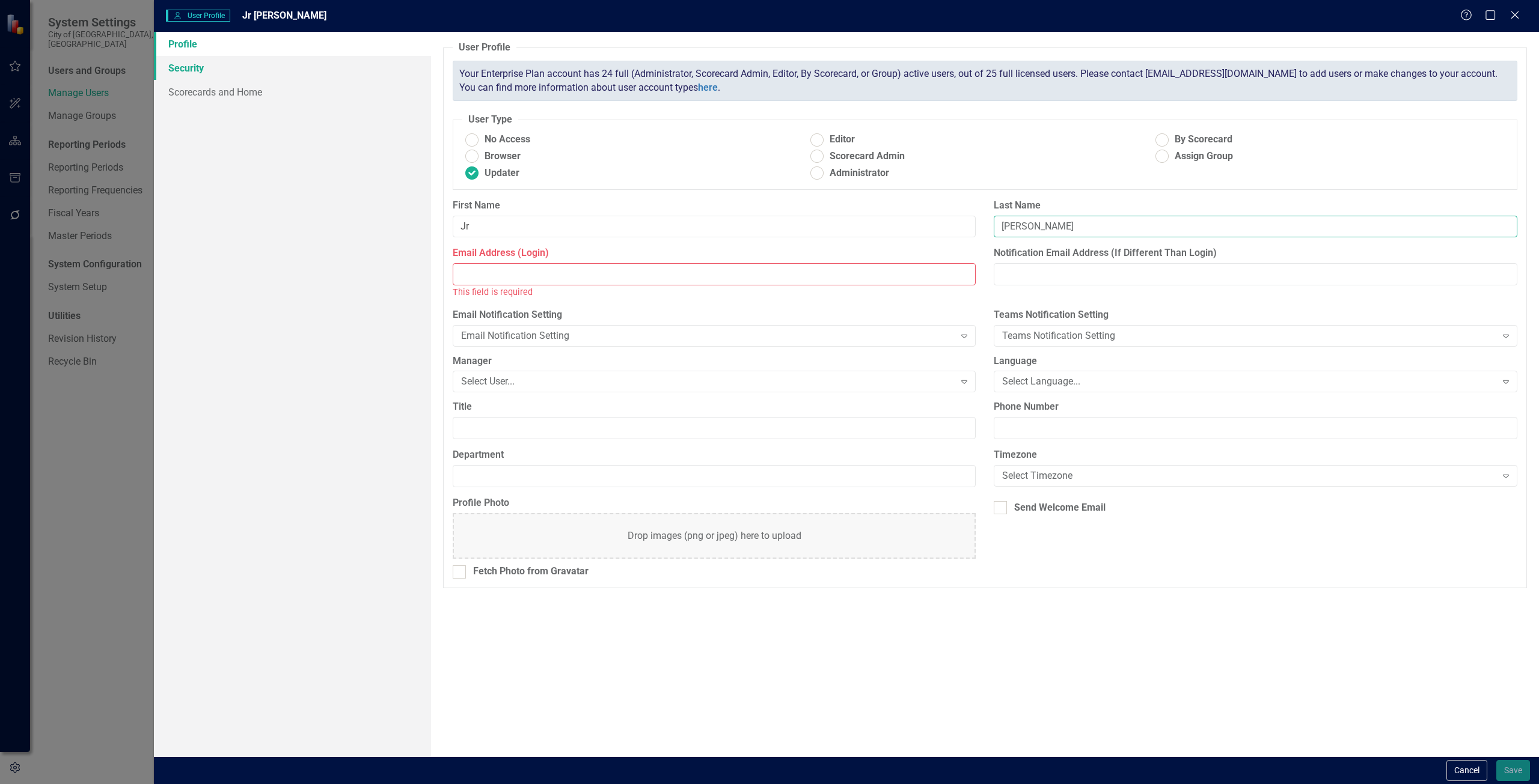
type input "[PERSON_NAME]"
click at [198, 69] on link "Security" at bounding box center [293, 68] width 277 height 24
click at [493, 267] on input "Email Address (Login)" at bounding box center [714, 274] width 524 height 22
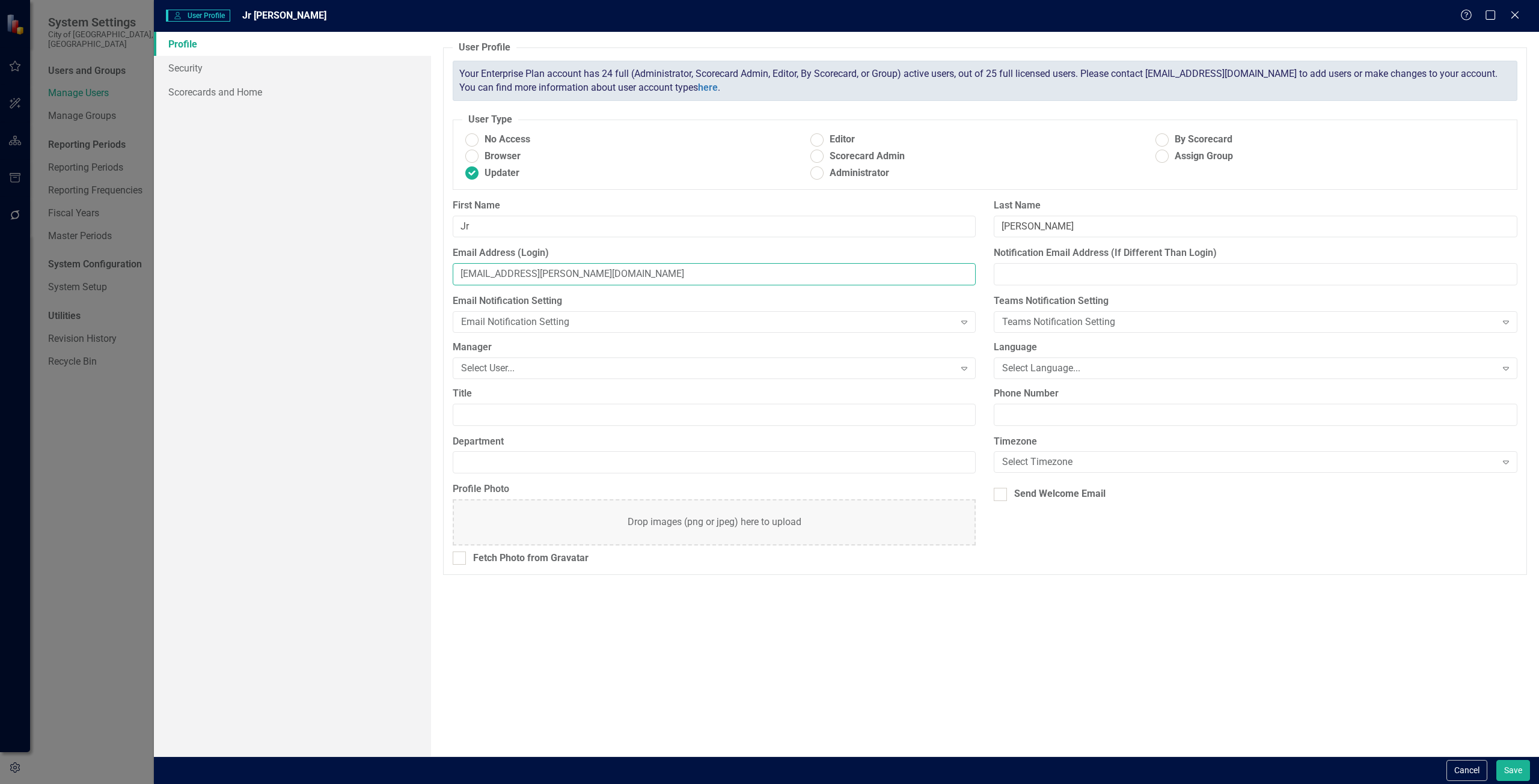
type input "[EMAIL_ADDRESS][PERSON_NAME][DOMAIN_NAME]"
click at [190, 69] on link "Security" at bounding box center [293, 68] width 277 height 24
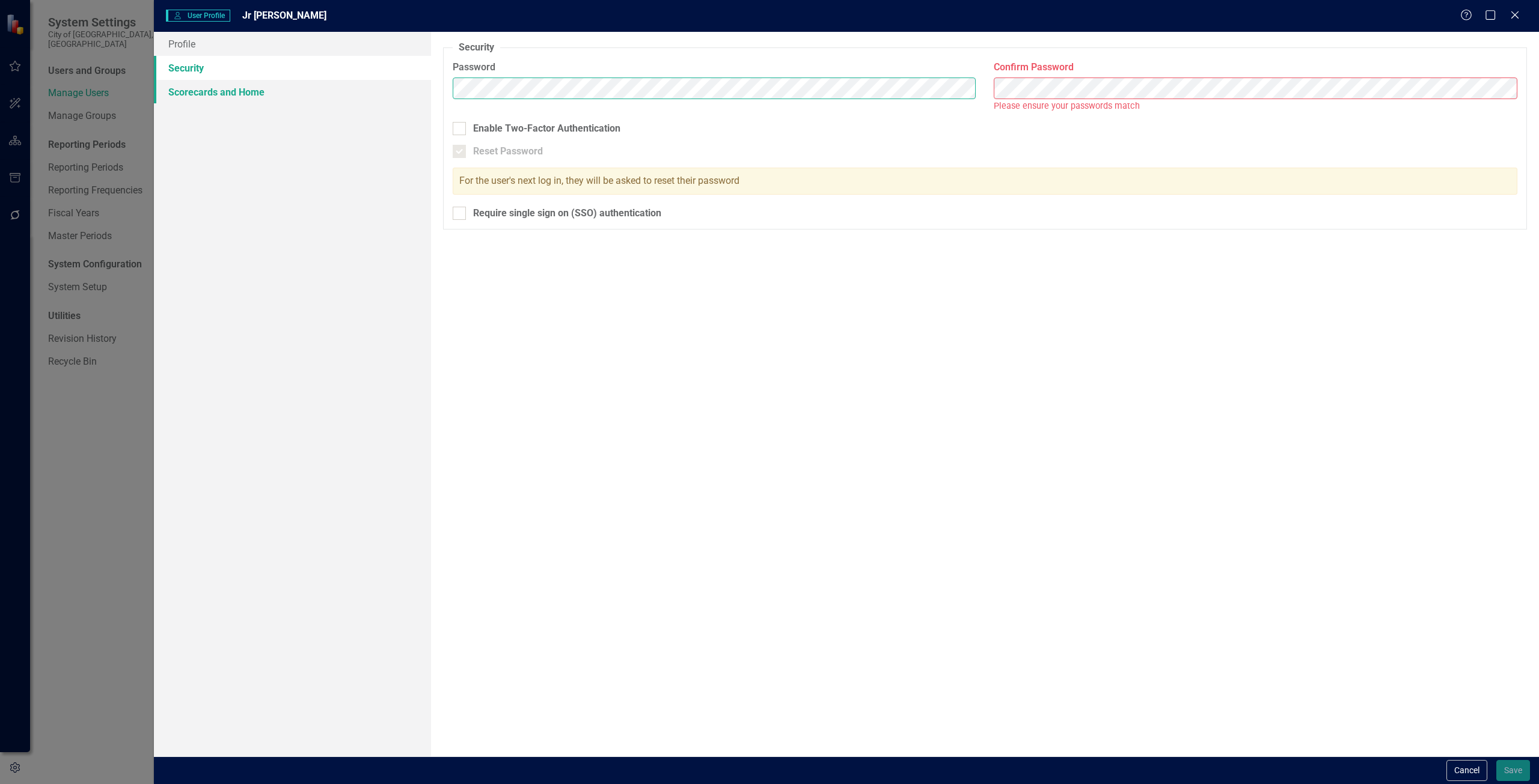
click at [207, 87] on div "Profile Security Scorecards and Home User Profile ClearPoint has a wealth of op…" at bounding box center [847, 394] width 1385 height 725
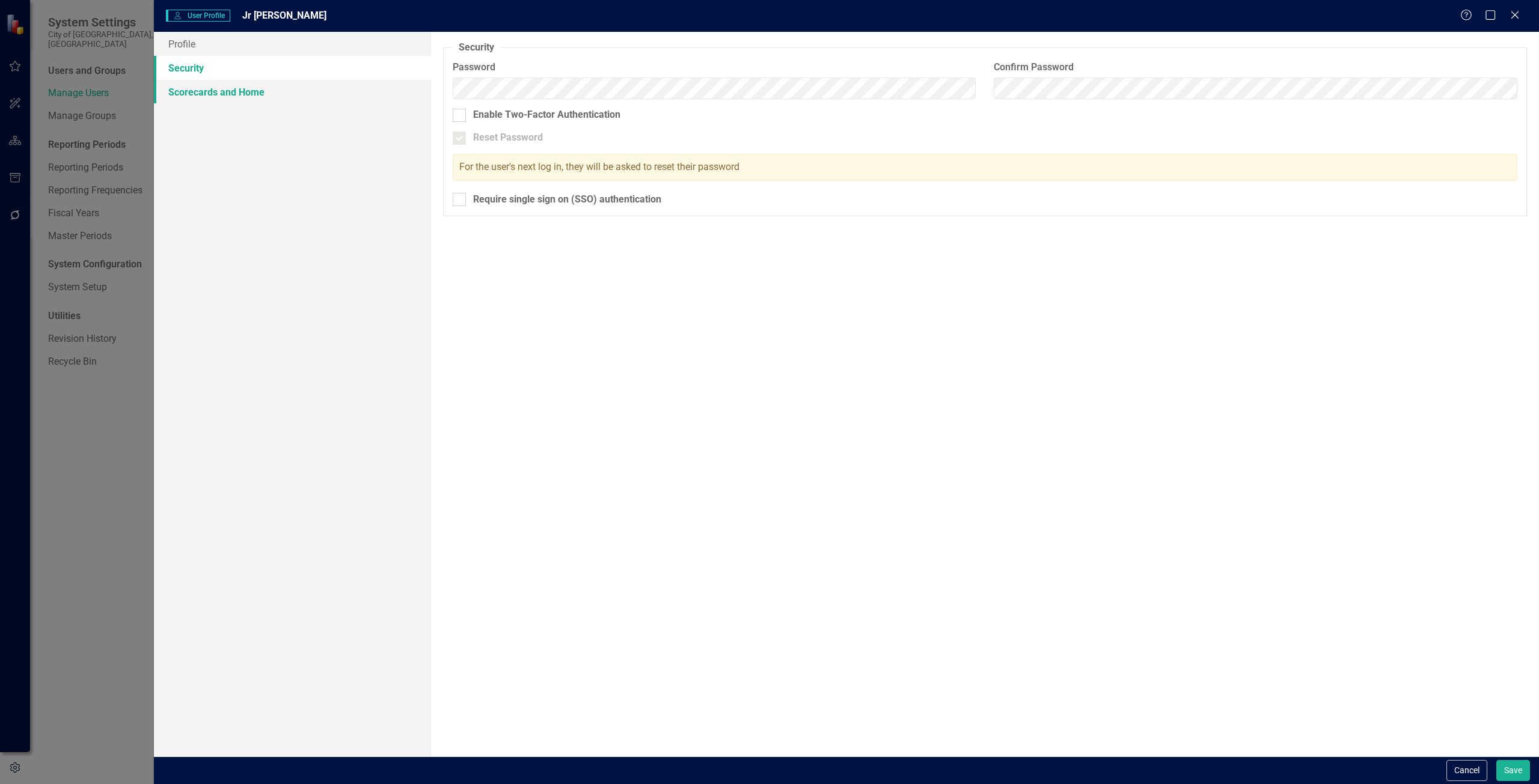
click at [214, 95] on link "Scorecards and Home" at bounding box center [293, 92] width 277 height 24
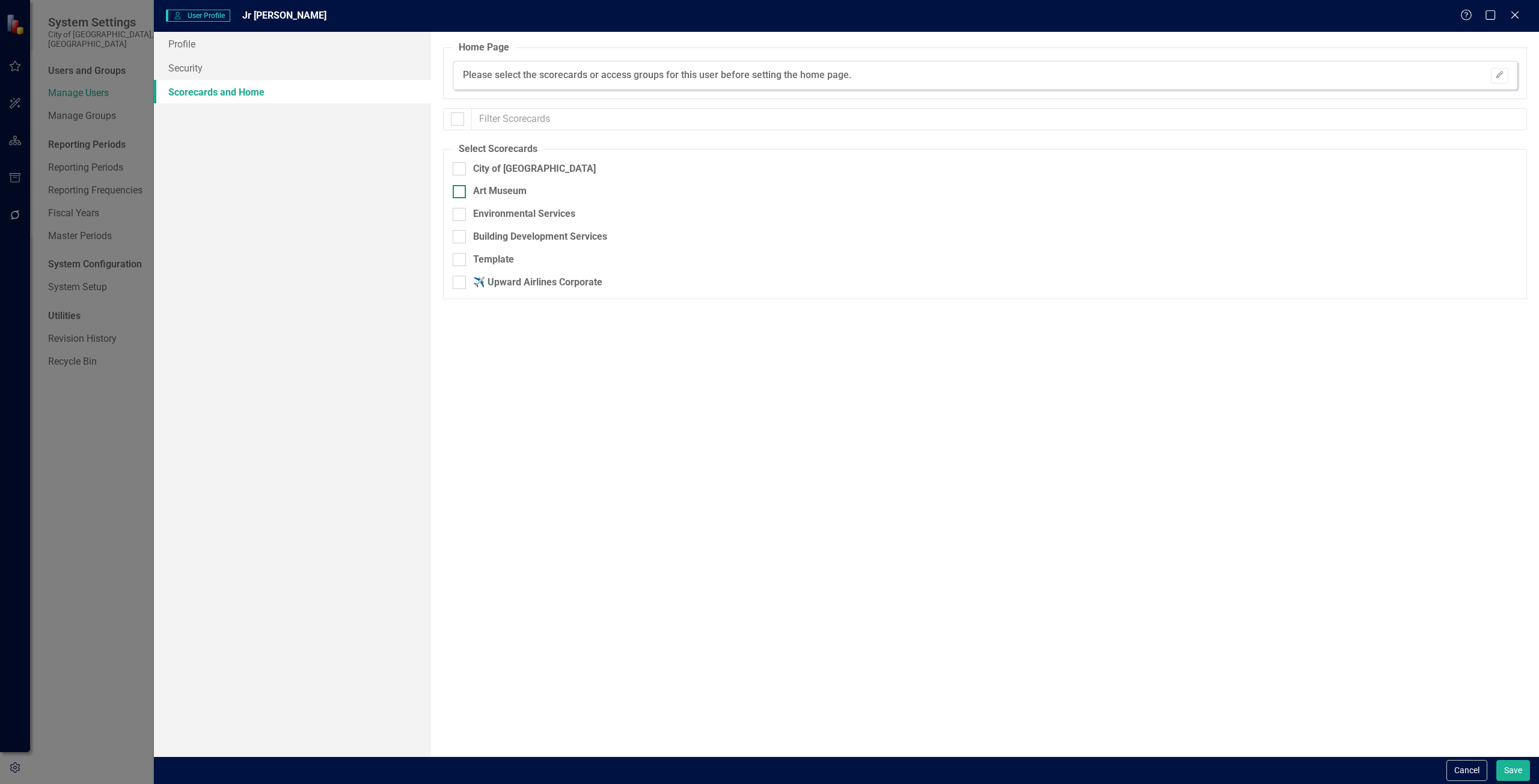
click at [461, 195] on div at bounding box center [459, 192] width 13 height 13
click at [461, 193] on input "Art Museum" at bounding box center [456, 189] width 8 height 8
checkbox input "true"
click at [1515, 773] on button "Save" at bounding box center [1513, 771] width 34 height 21
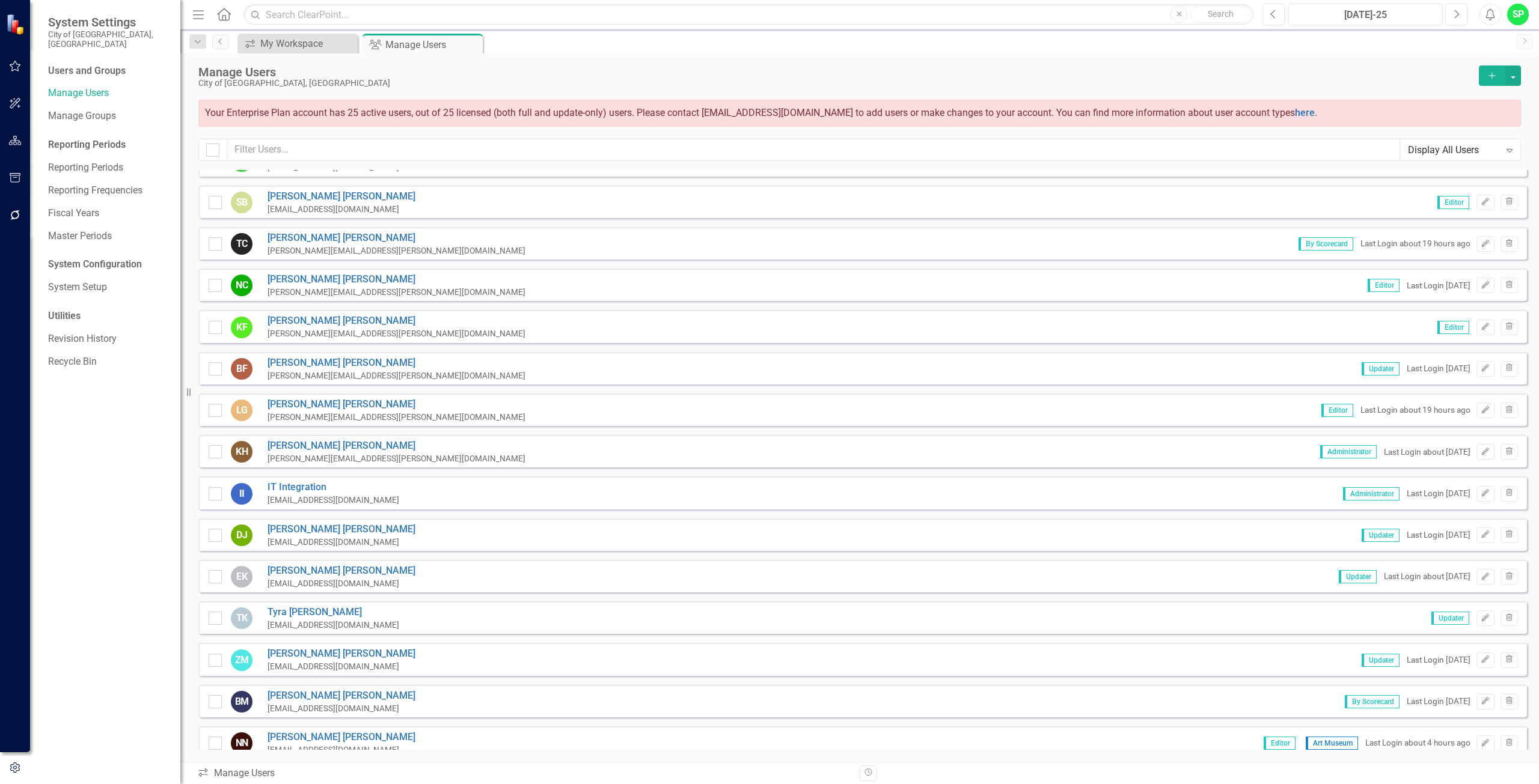
scroll to position [0, 0]
